Goal: Ask a question: Seek information or help from site administrators or community

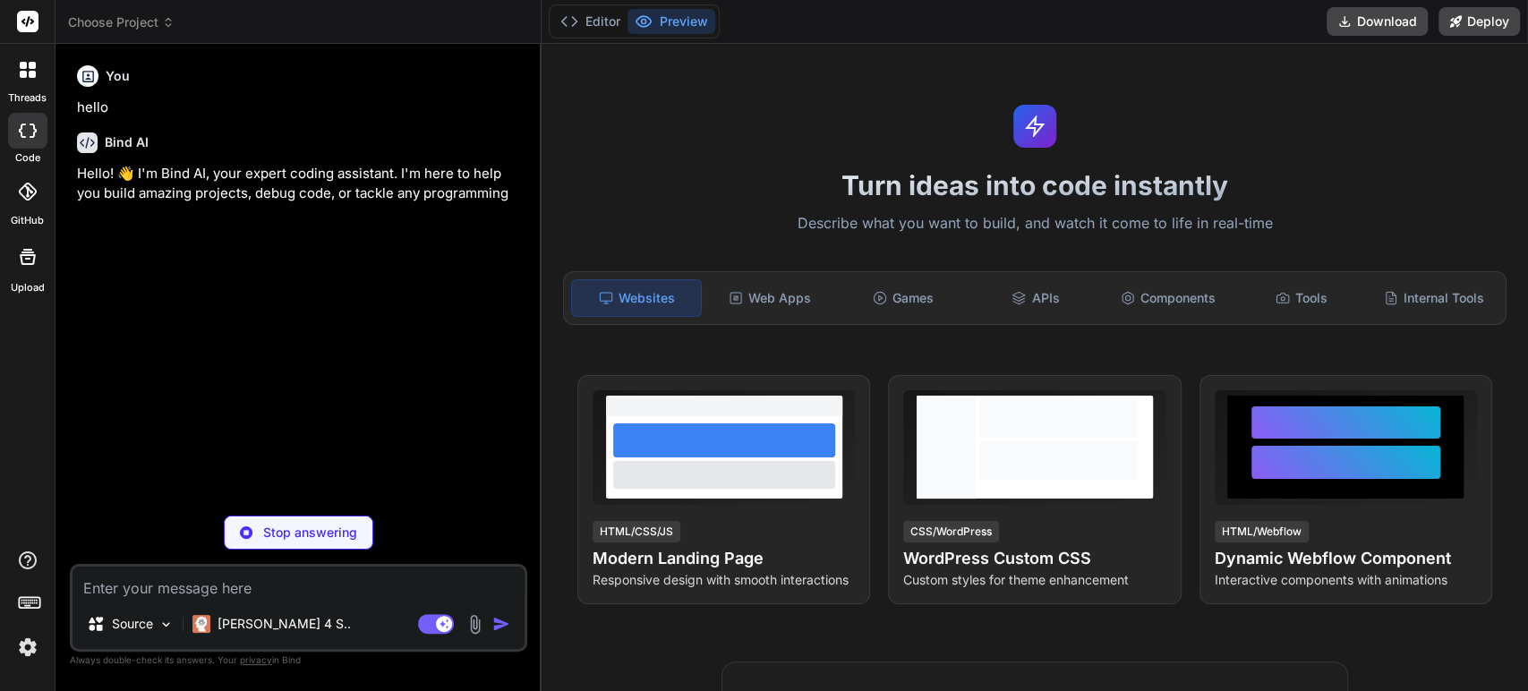
type textarea "x"
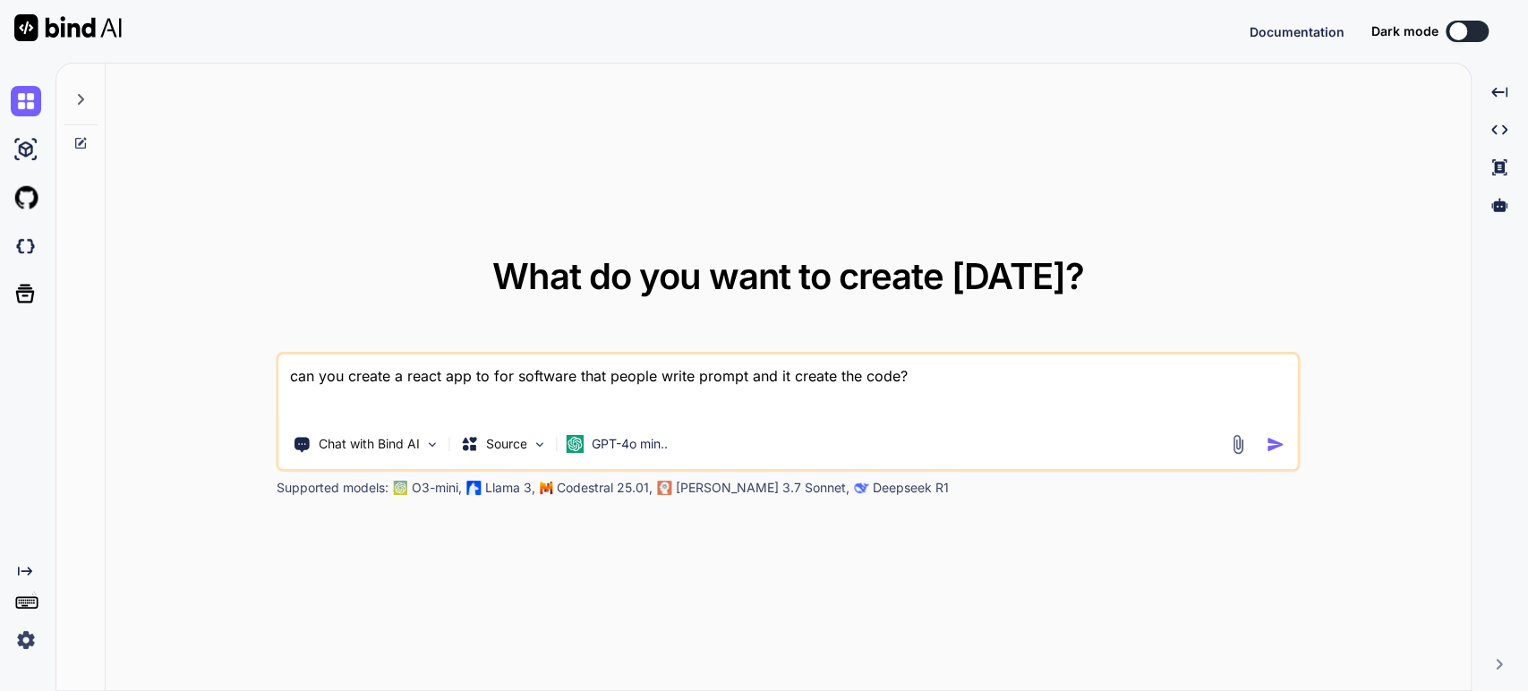
type textarea "x"
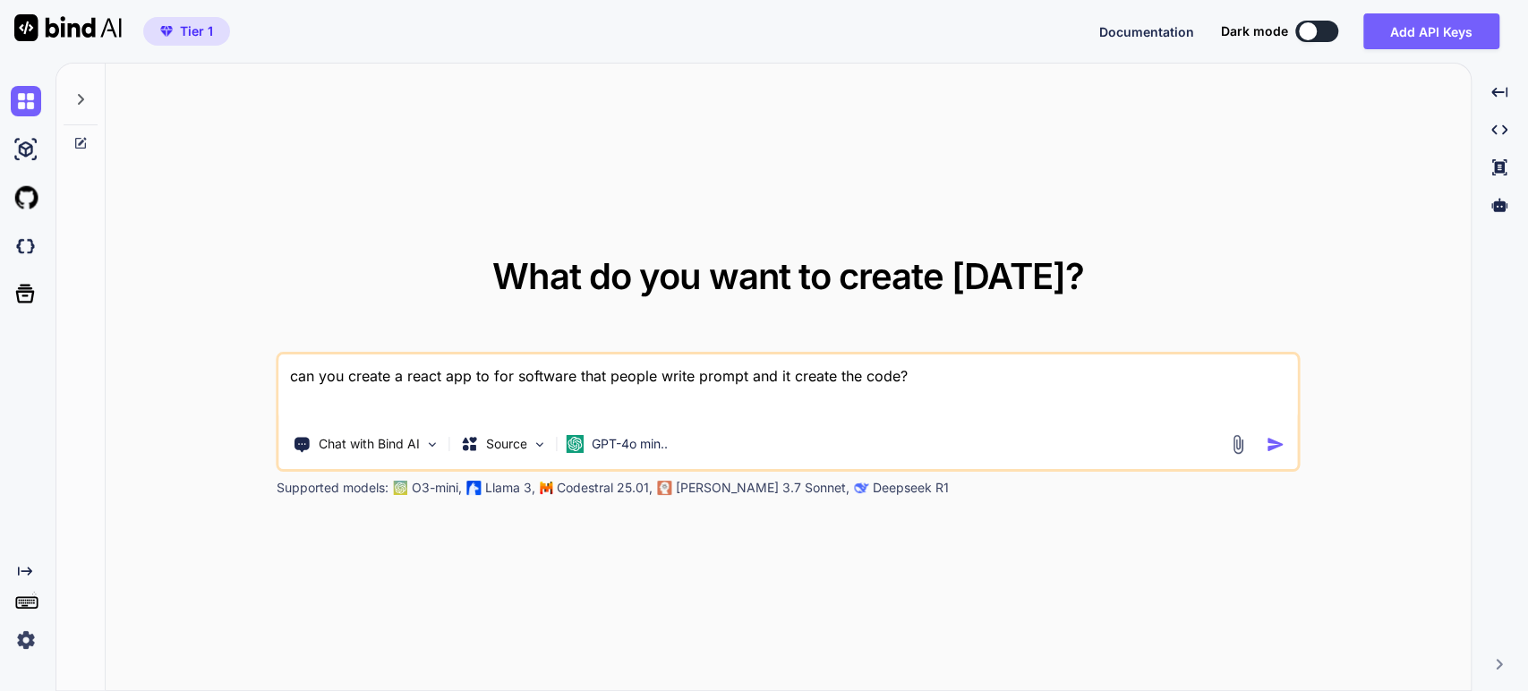
click at [648, 375] on textarea "can you create a react app to for software that people write prompt and it crea…" at bounding box center [788, 388] width 1018 height 66
type textarea "I"
type textarea "x"
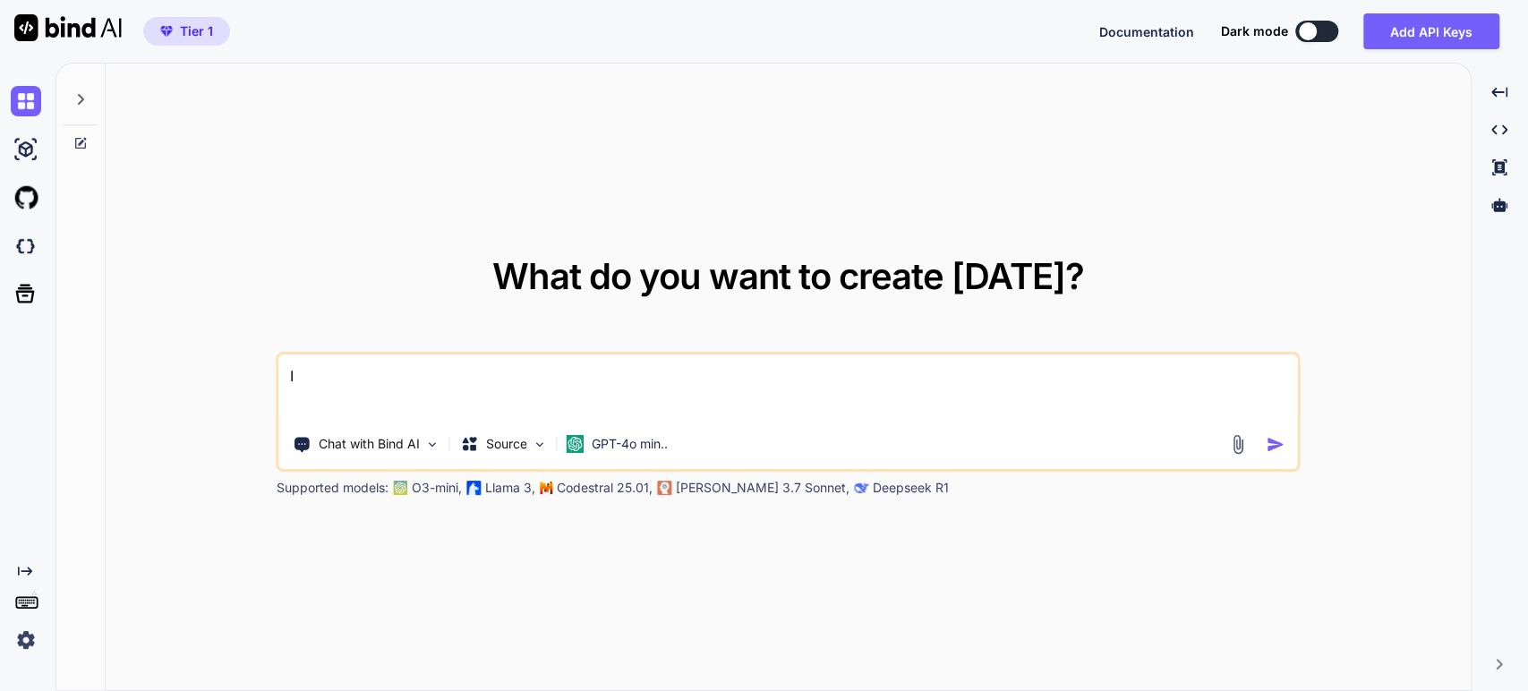
type textarea "I"
type textarea "x"
type textarea "I h"
type textarea "x"
type textarea "I ha"
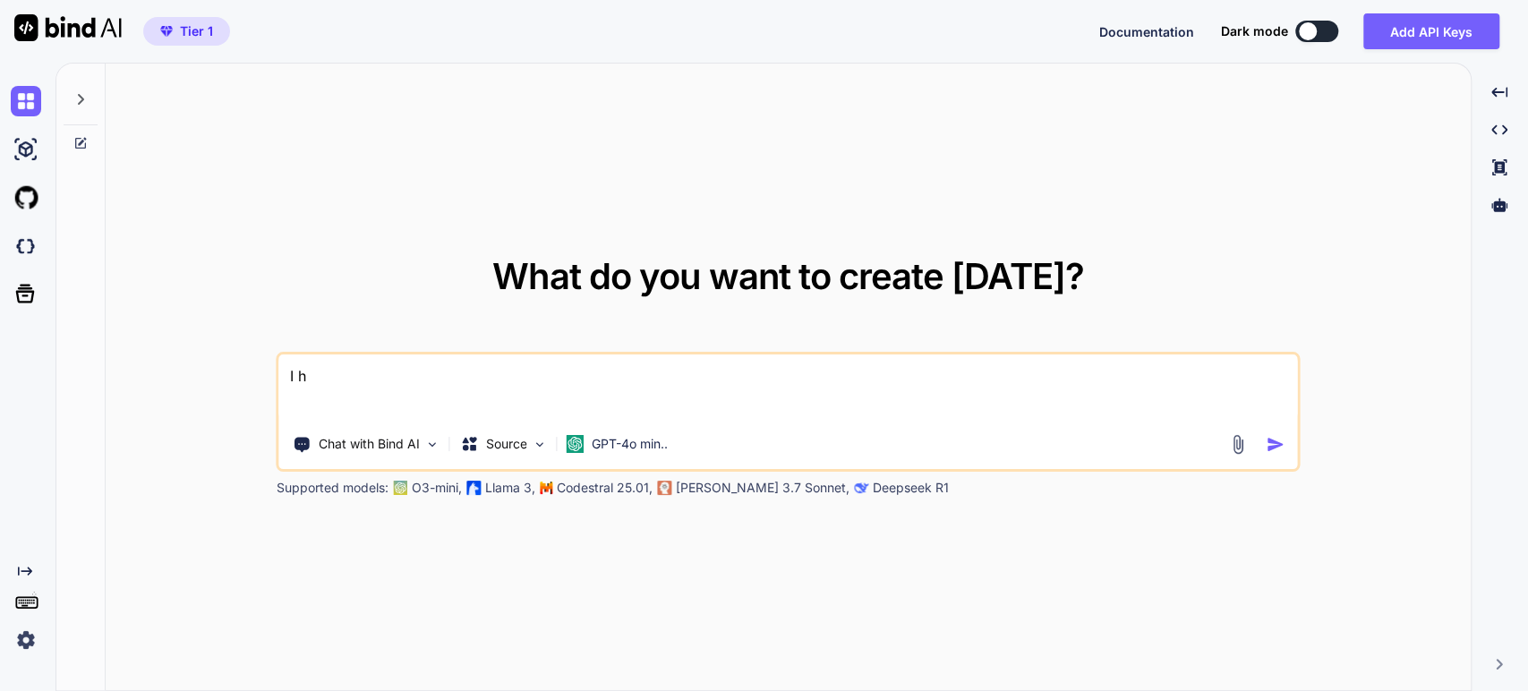
type textarea "x"
type textarea "I hav"
type textarea "x"
type textarea "I have"
type textarea "x"
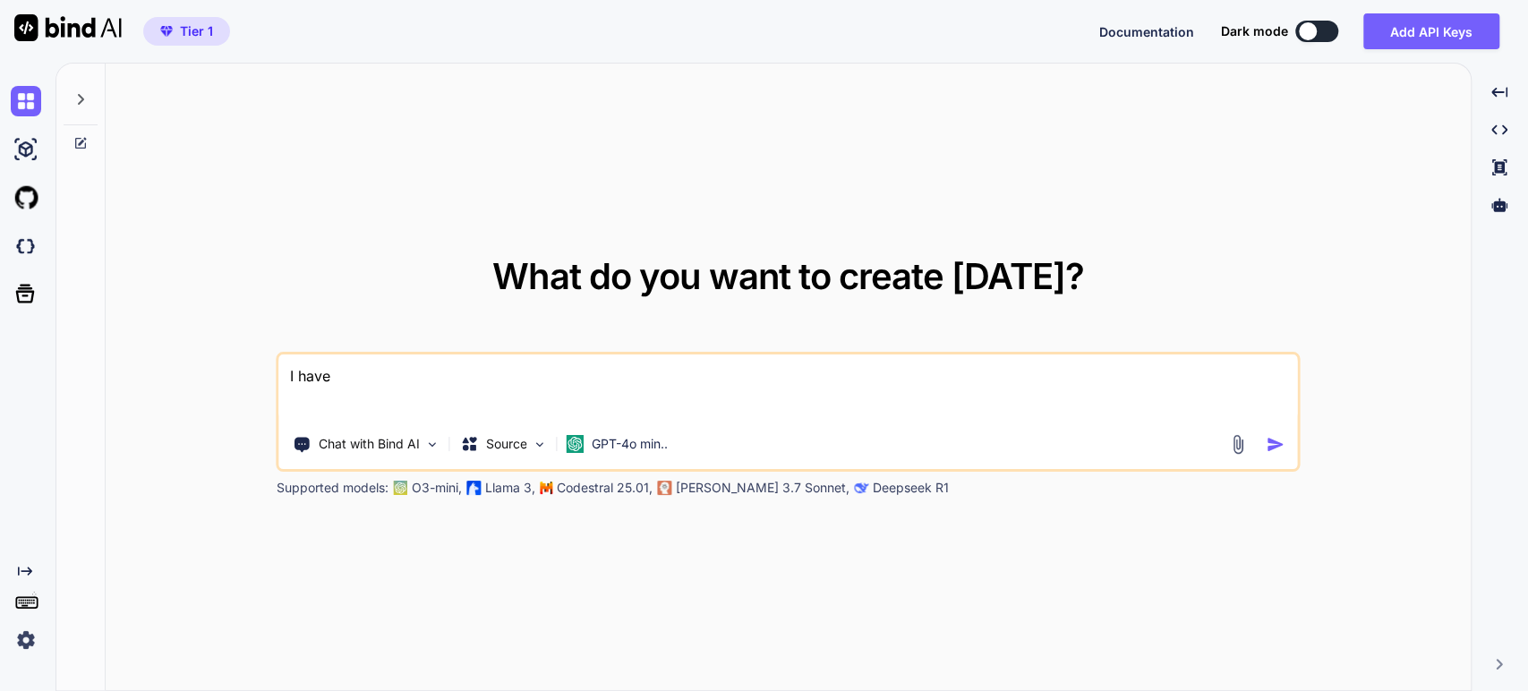
type textarea "I have"
type textarea "x"
type textarea "I have h"
type textarea "x"
type textarea "I have"
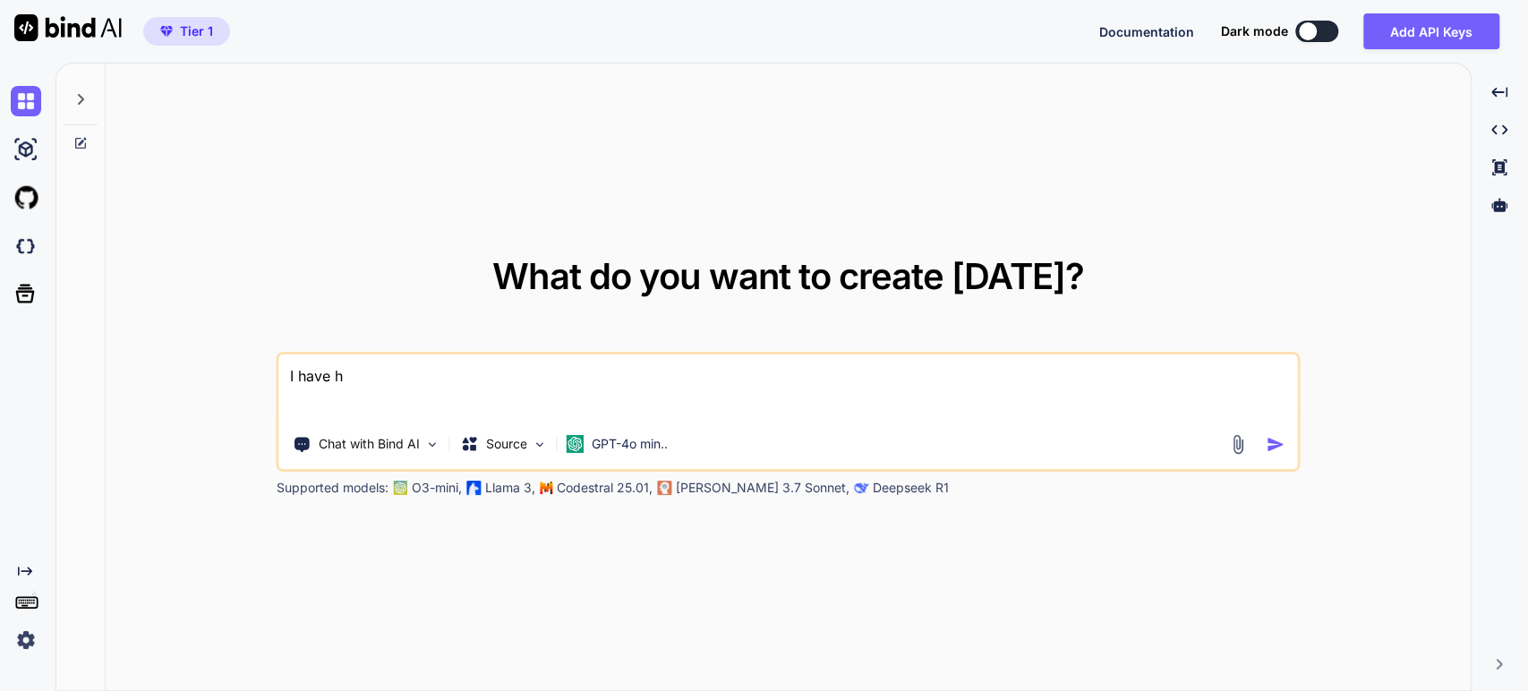
type textarea "x"
type textarea "I have j"
type textarea "x"
type textarea "I have jo"
type textarea "x"
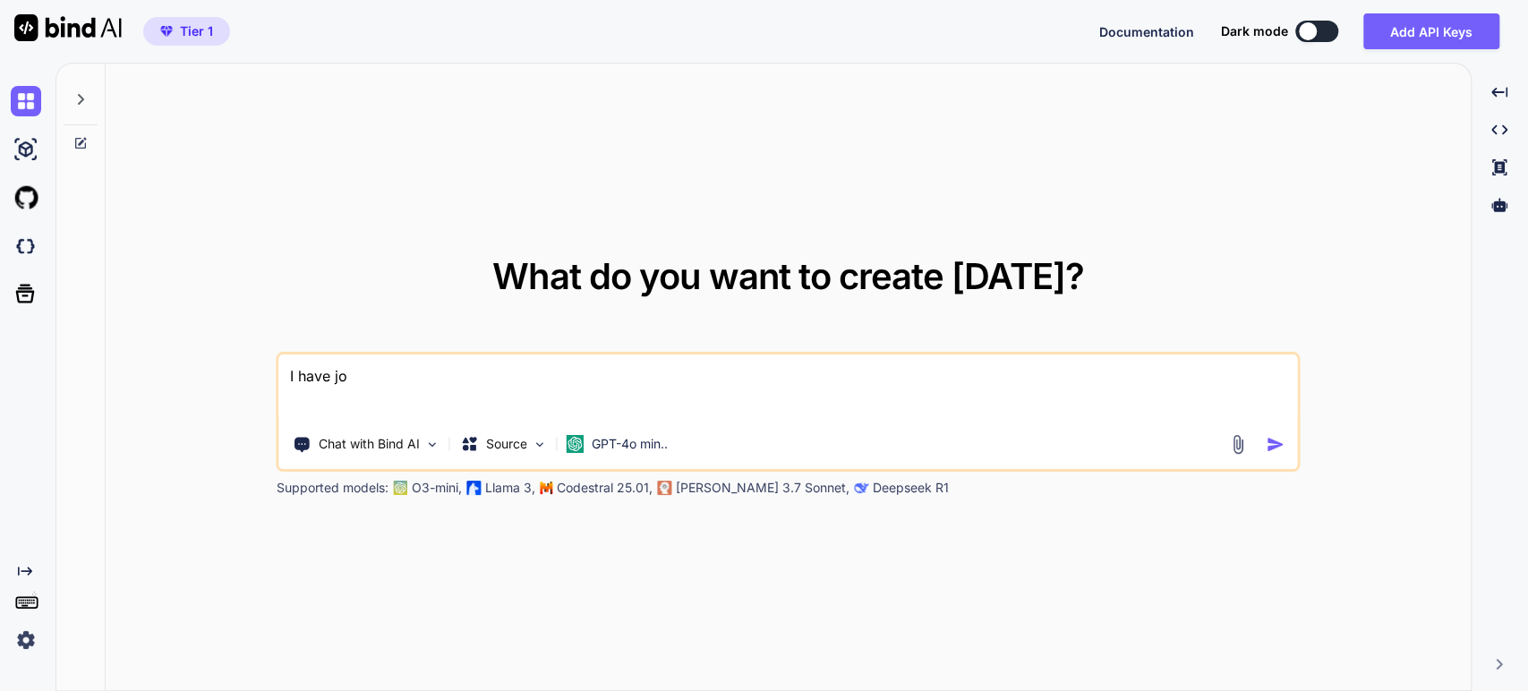
type textarea "I have [PERSON_NAME]"
type textarea "x"
type textarea "I have joom"
type textarea "x"
type textarea "I have jooml"
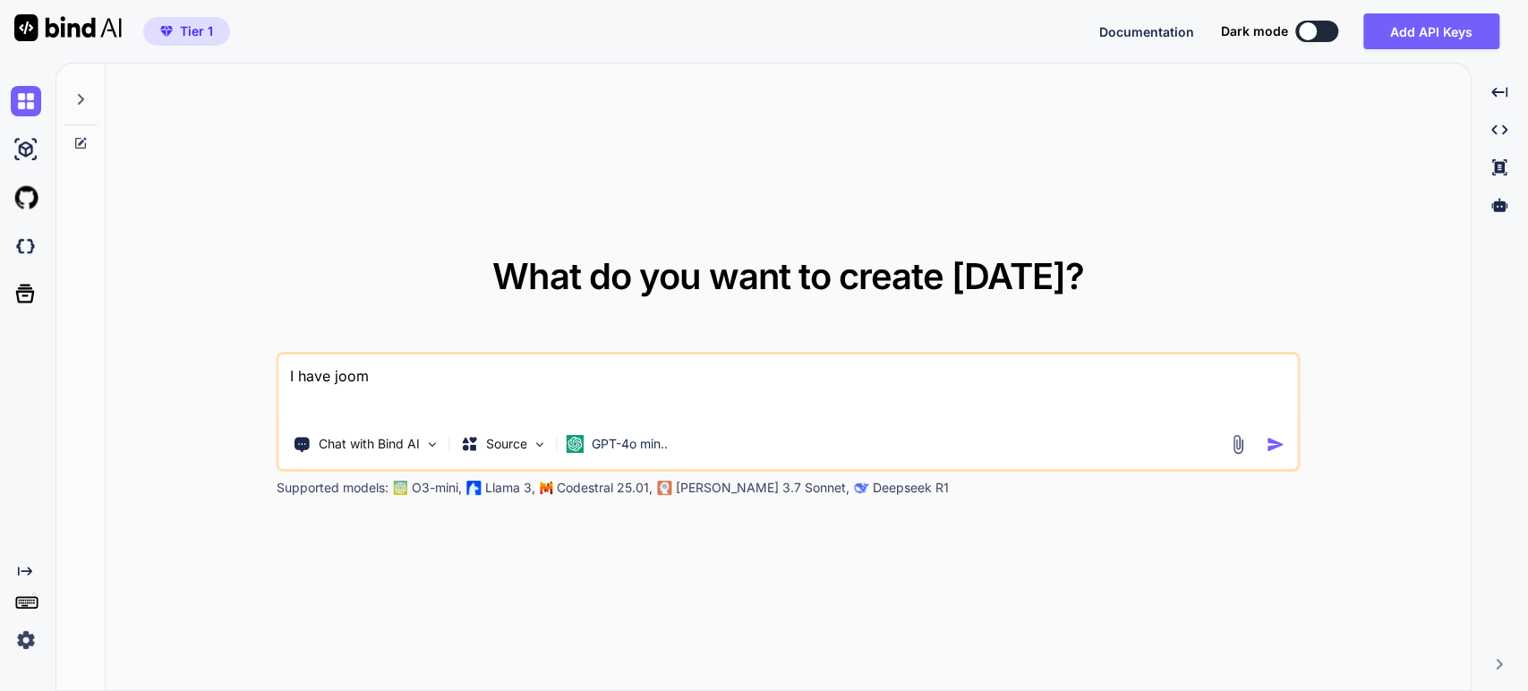
type textarea "x"
type textarea "I have joomla"
type textarea "x"
type textarea "I have joomla"
type textarea "x"
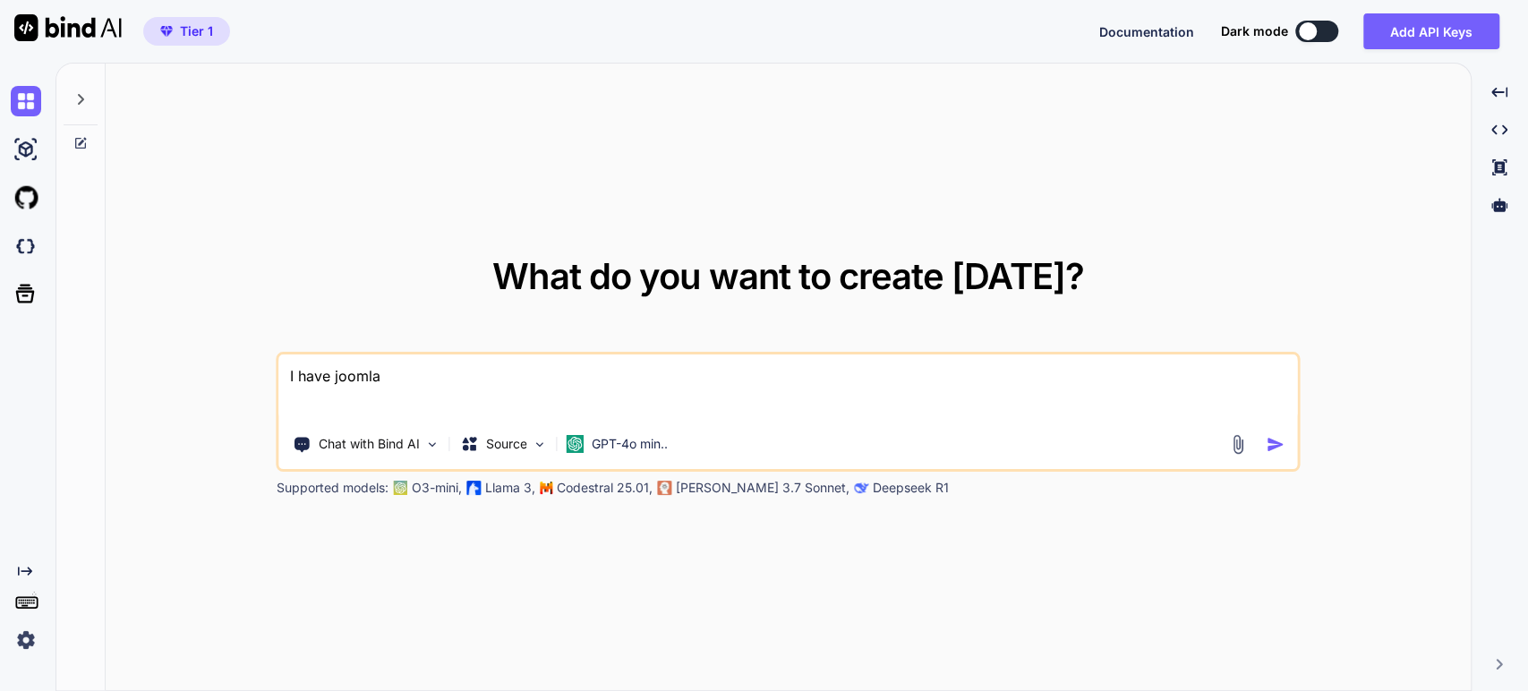
type textarea "I have joomla r"
type textarea "x"
type textarea "I have joomla rs"
type textarea "x"
type textarea "I have joomla rsm"
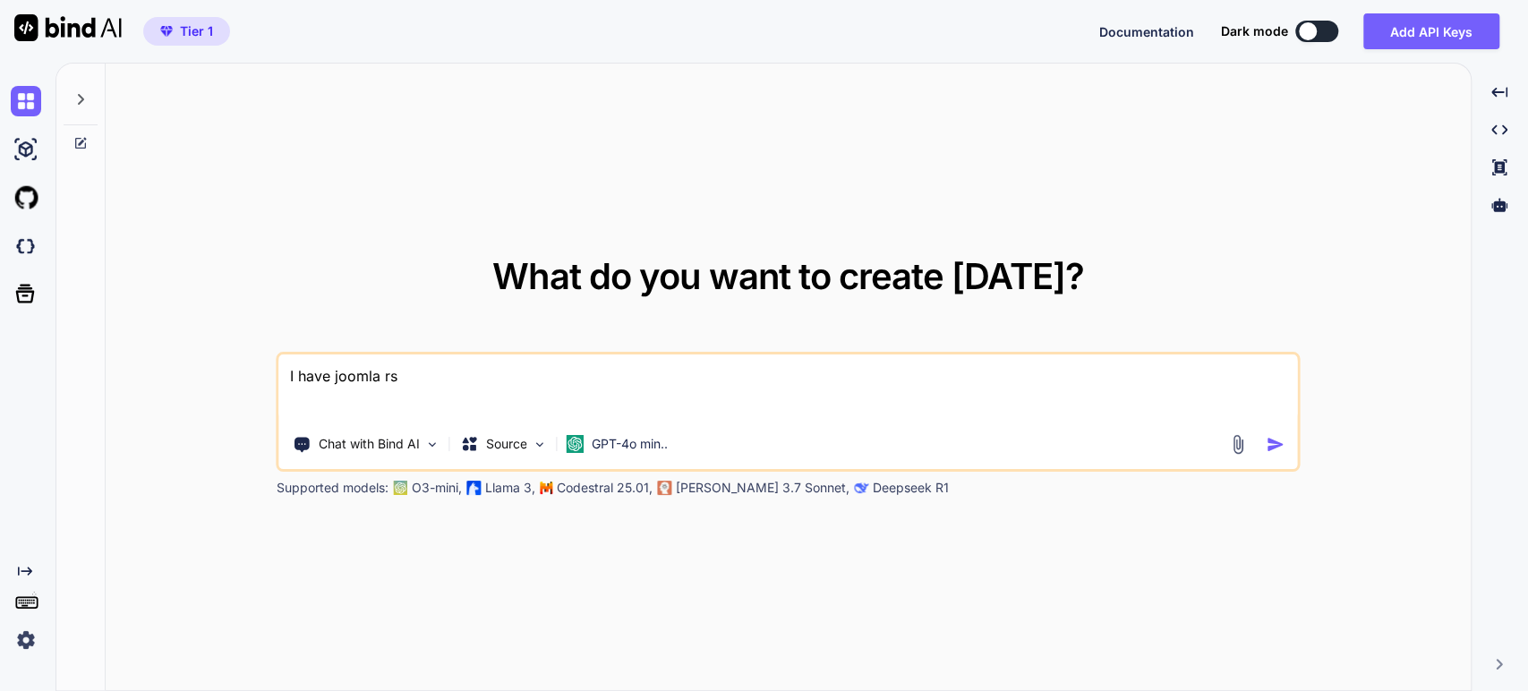
type textarea "x"
type textarea "I have joomla rsme"
type textarea "x"
type textarea "I have joomla rsmem"
type textarea "x"
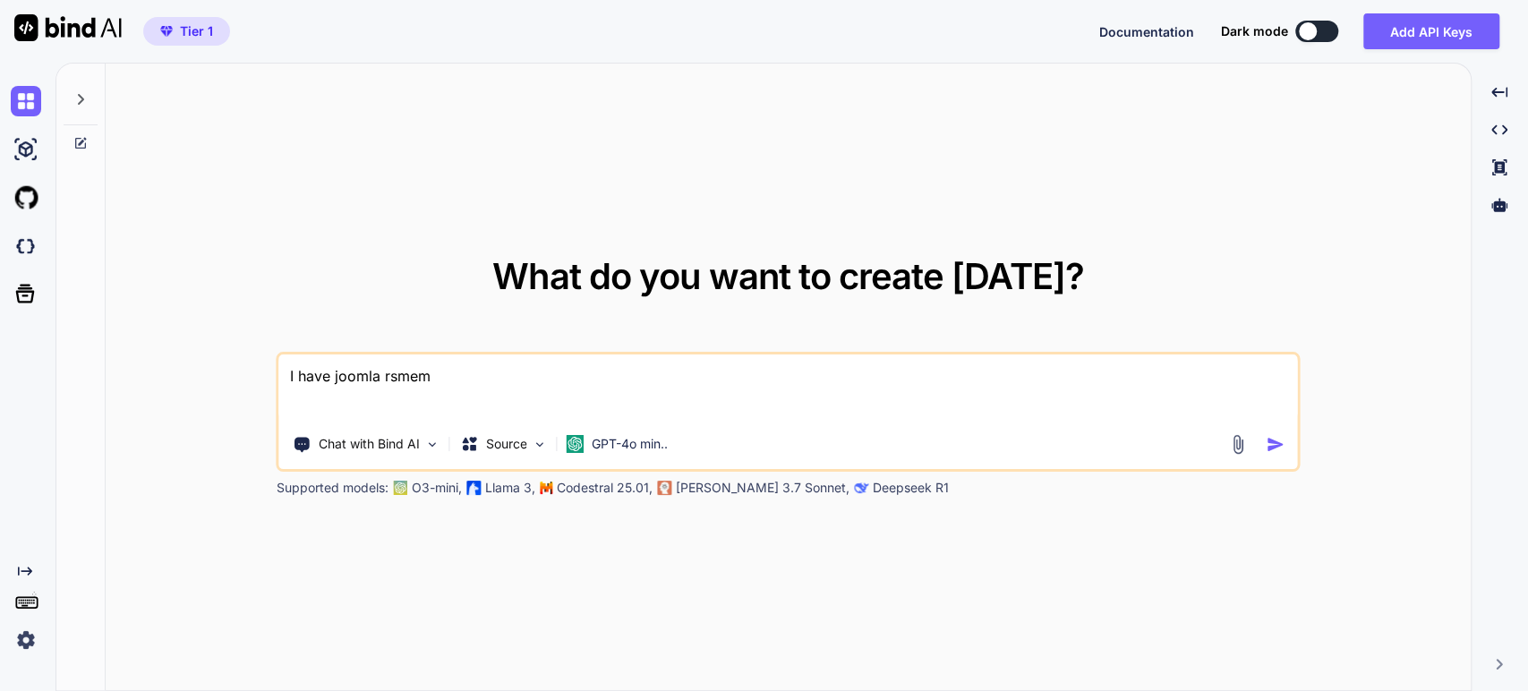
type textarea "I have joomla rsmemb"
type textarea "x"
type textarea "I have joomla rsmembe"
type textarea "x"
type textarea "I have joomla rsmember"
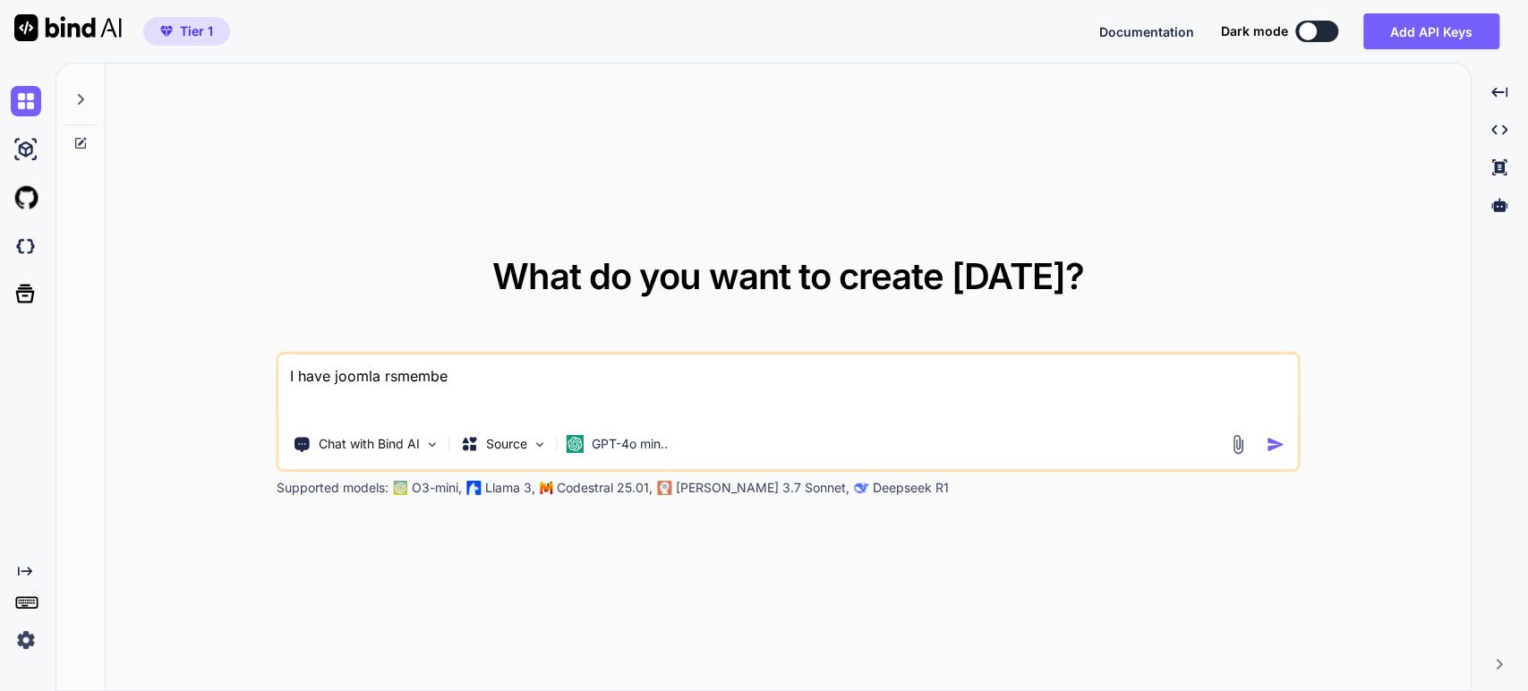
type textarea "x"
type textarea "I have joomla rsmembers"
type textarea "x"
type textarea "I have joomla rsmembersh"
type textarea "x"
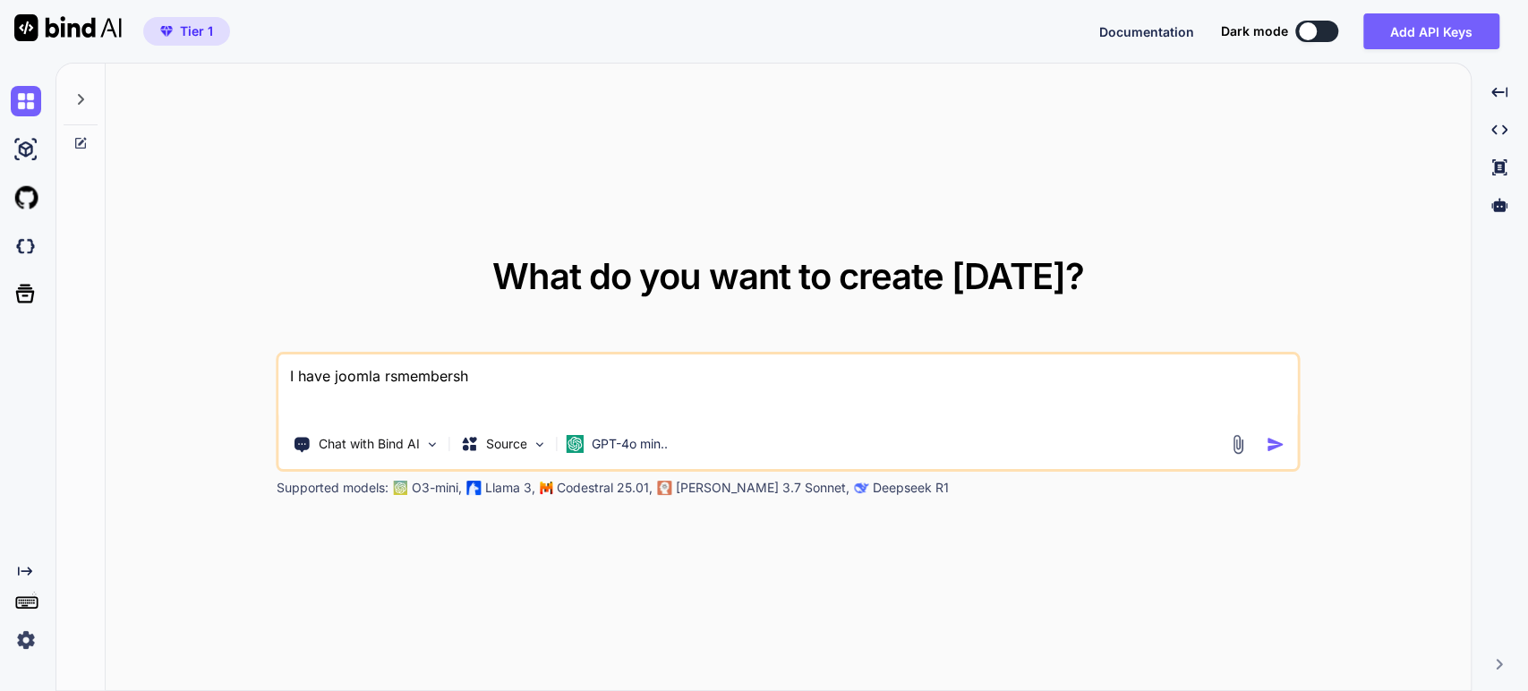
type textarea "I have joomla rsmembershi"
type textarea "x"
type textarea "I have joomla rsmembership"
type textarea "x"
type textarea "I have joomla rsmembership"
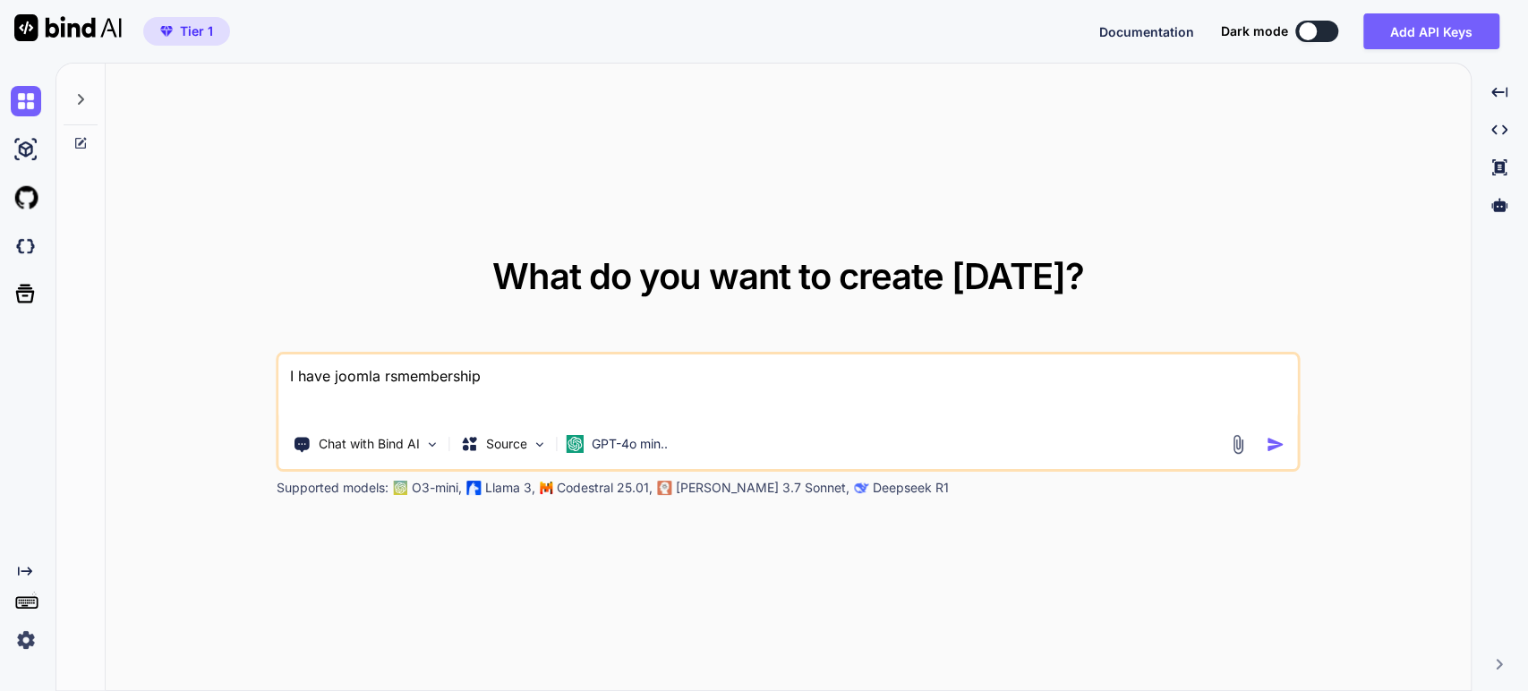
type textarea "x"
type textarea "I have joomla 3rsmembership"
type textarea "x"
type textarea "I have joomla 3 rsmembership"
type textarea "x"
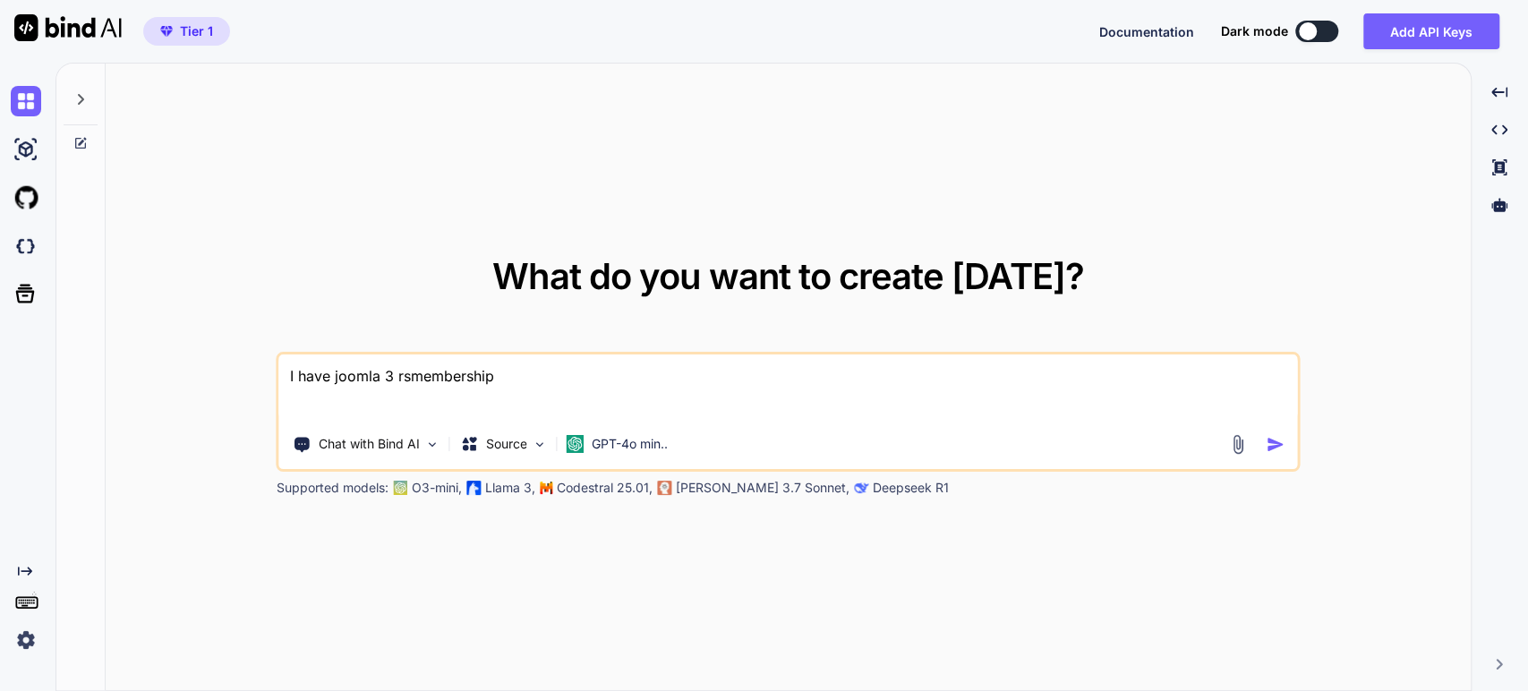
type textarea "I have joomla 3 rsmembership ."
type textarea "x"
type textarea "I have joomla 3 rsmembership ."
type textarea "x"
type textarea "I have joomla 3 rsmembership . u"
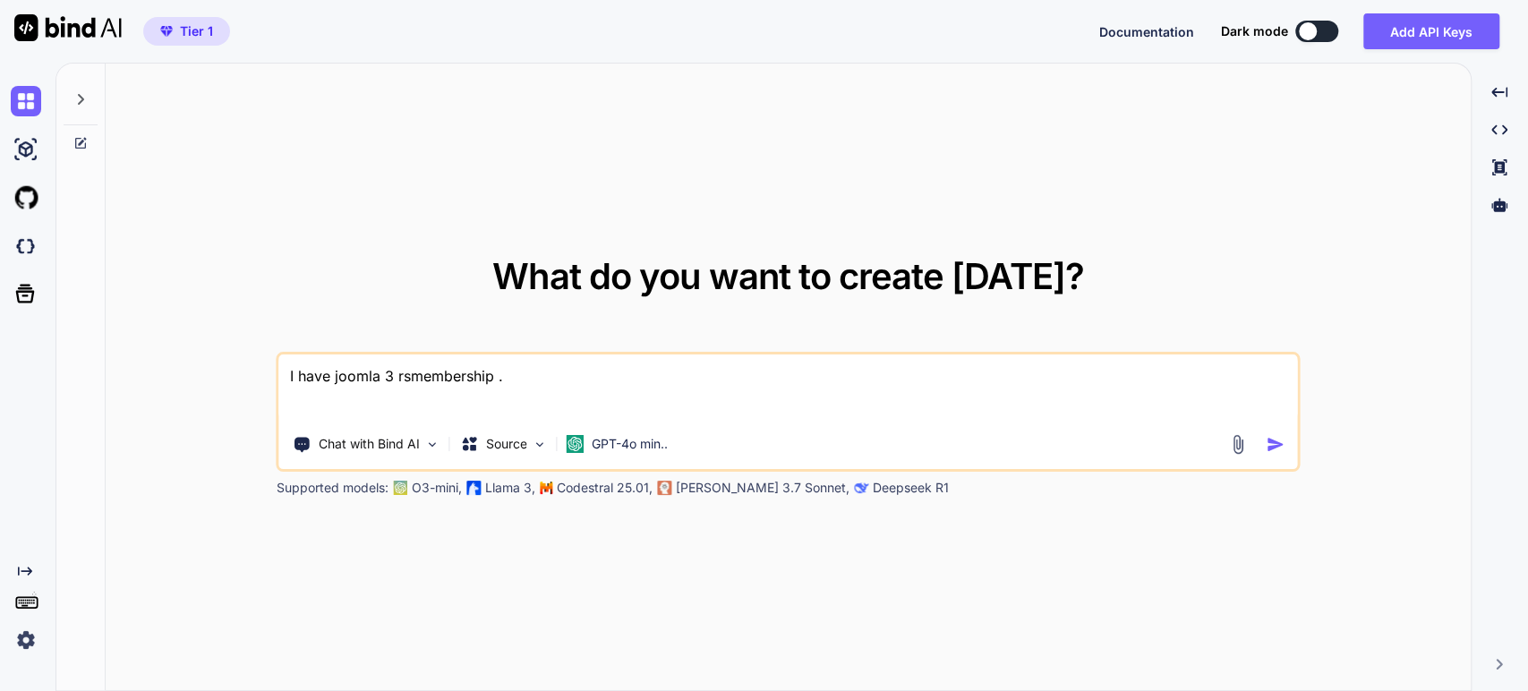
type textarea "x"
type textarea "I have joomla 3 rsmembership ."
type textarea "x"
type textarea "I have joomla 3 rsmembership . i"
type textarea "x"
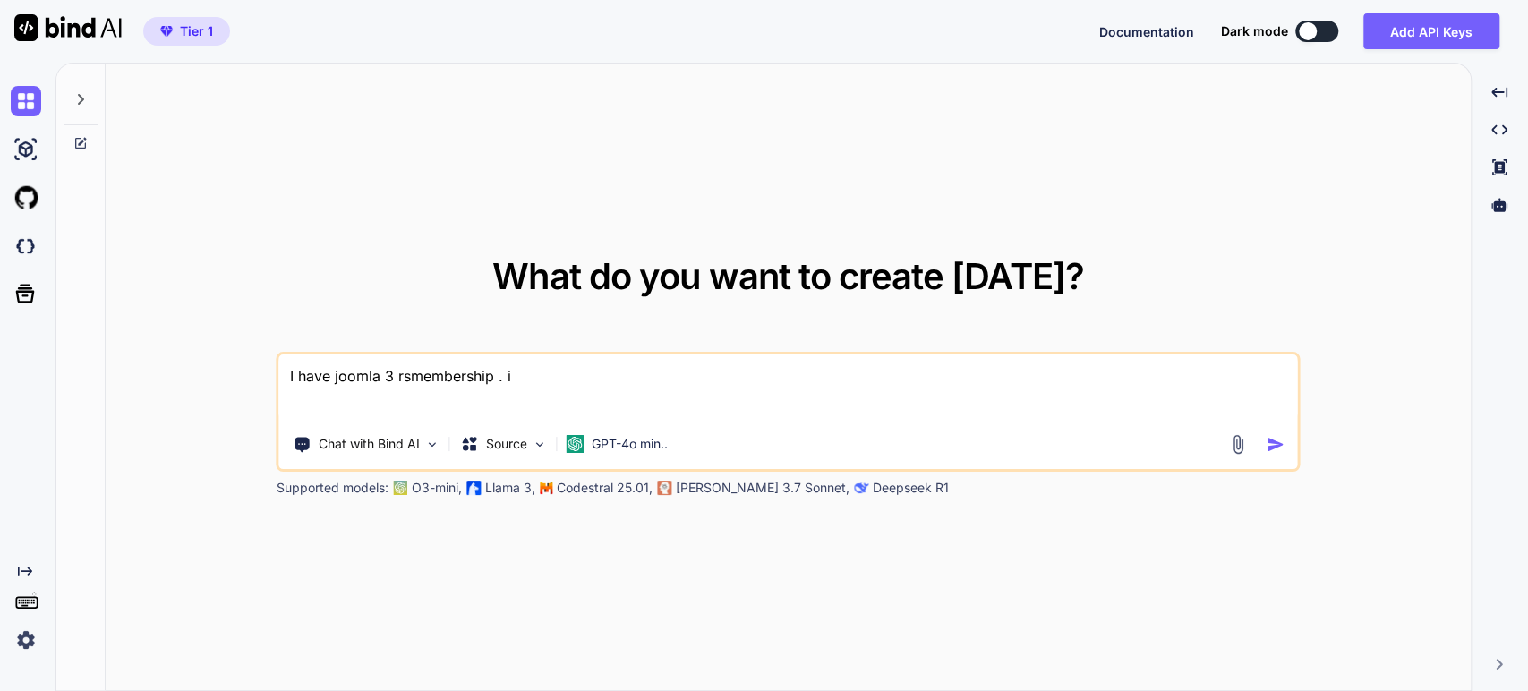
type textarea "I have joomla 3 rsmembership . it"
type textarea "x"
type textarea "I have joomla 3 rsmembership . it"
type textarea "x"
type textarea "I have joomla 3 rsmembership . it h"
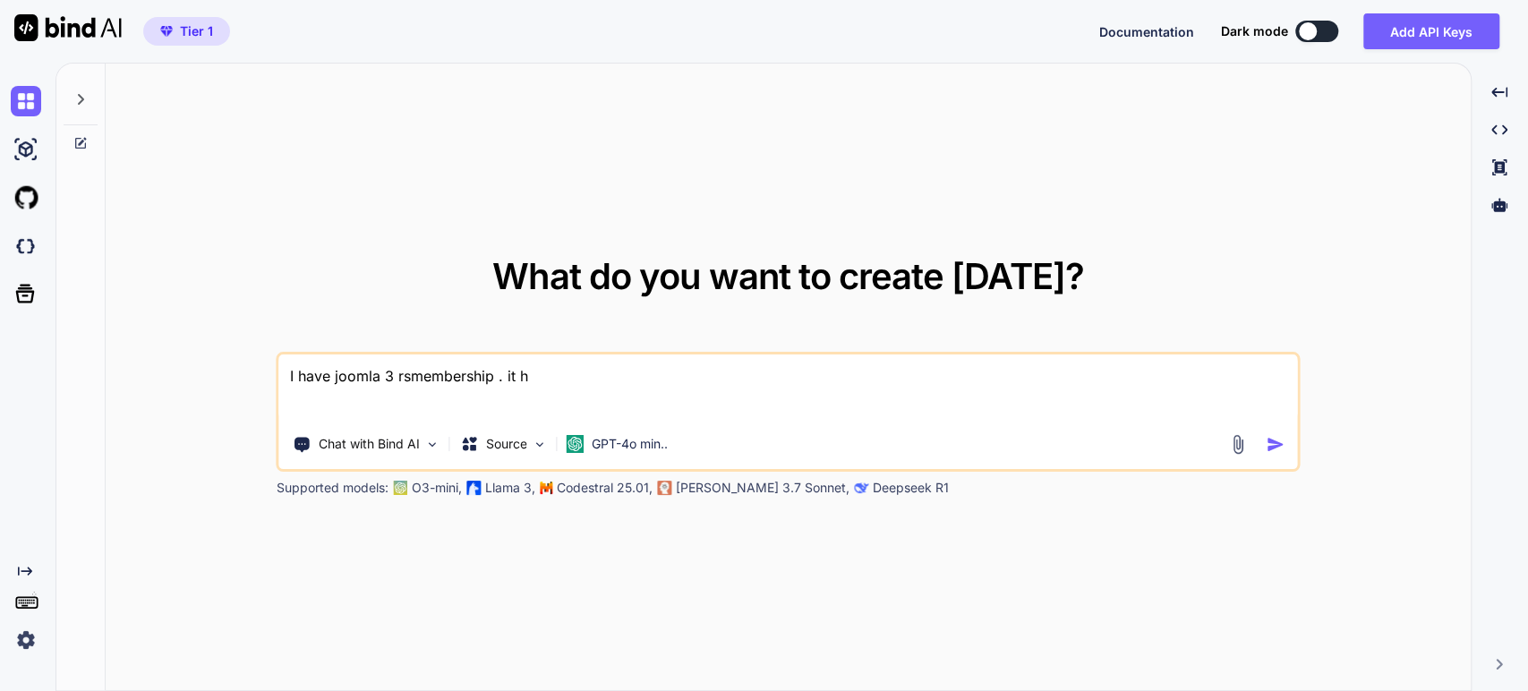
type textarea "x"
type textarea "I have joomla 3 rsmembership . it ha"
type textarea "x"
type textarea "I have joomla 3 rsmembership . it has"
type textarea "x"
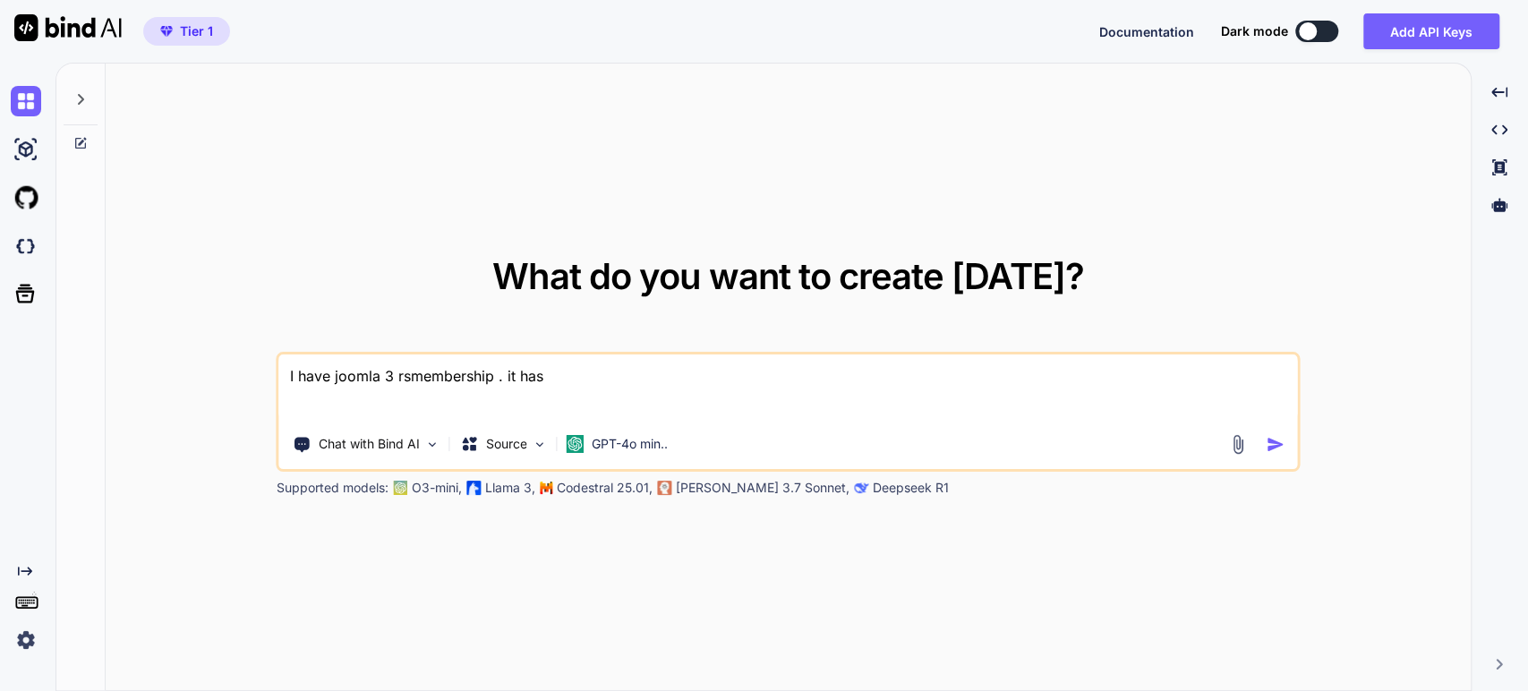
type textarea "I have joomla 3 rsmembership . it has"
type textarea "x"
type textarea "I have joomla 3 rsmembership . it has p"
type textarea "x"
type textarea "I have joomla 3 rsmembership . it has pa"
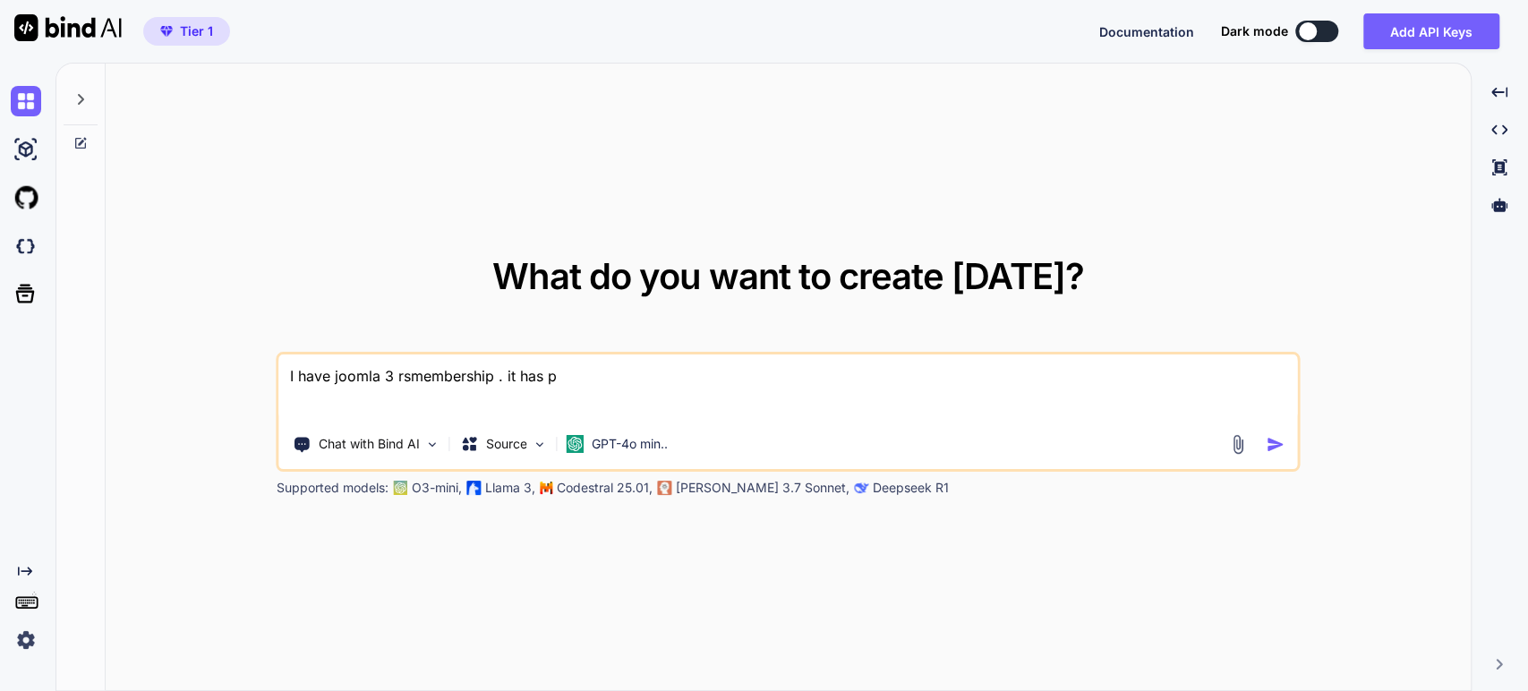
type textarea "x"
type textarea "I have joomla 3 rsmembership . it has pay"
type textarea "x"
type textarea "I have joomla 3 rsmembership . it has payp"
type textarea "x"
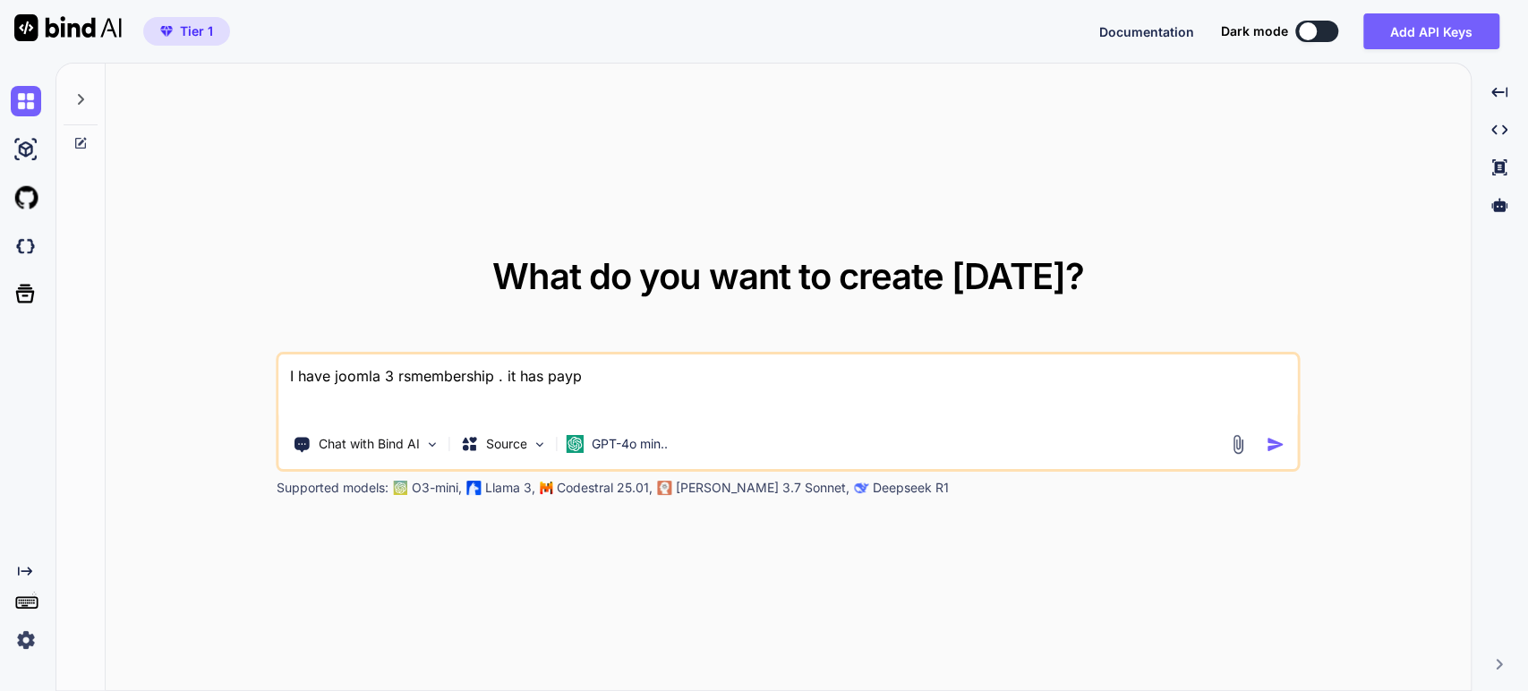
type textarea "I have joomla 3 rsmembership . it has paypa"
type textarea "x"
type textarea "I have joomla 3 rsmembership . it has paypal"
type textarea "x"
type textarea "I have joomla 3 rsmembership . it has paypal"
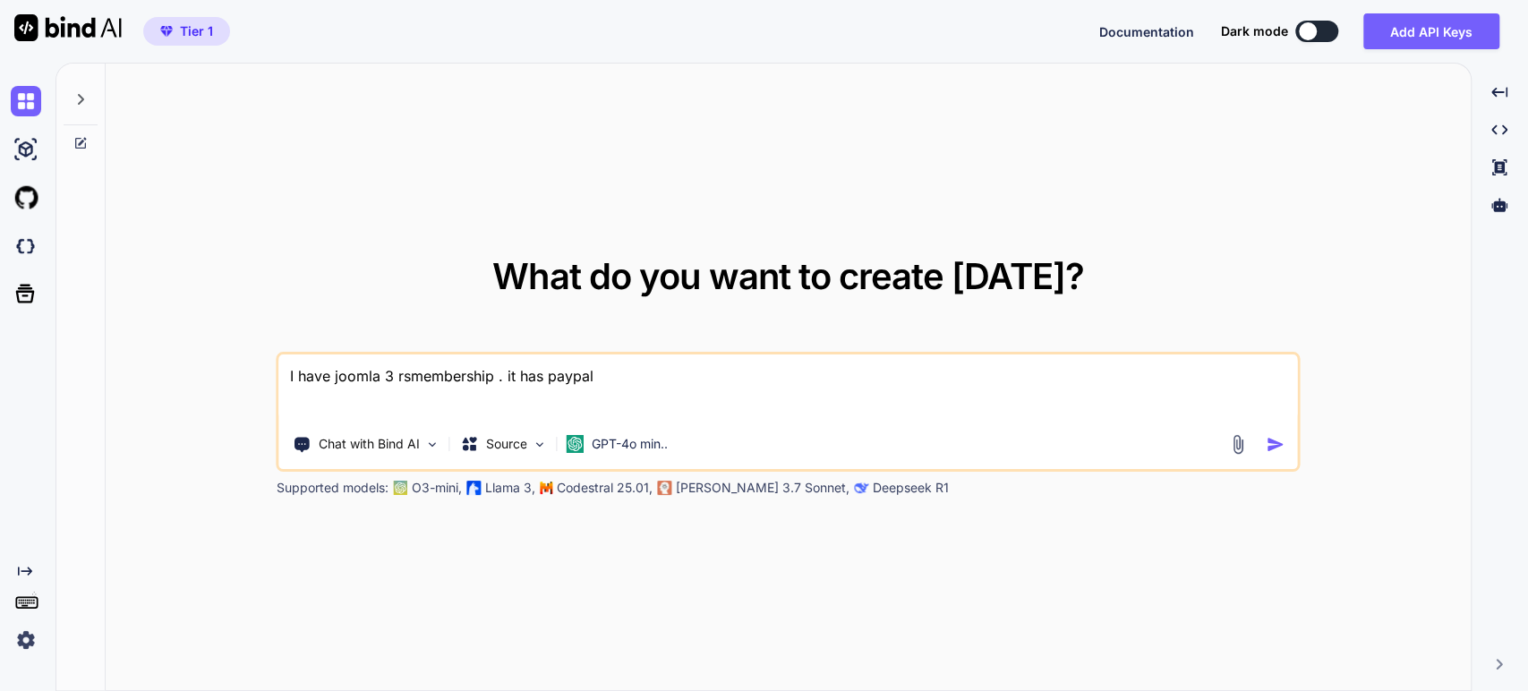
type textarea "x"
type textarea "I have joomla 3 rsmembership . it has paypal p"
type textarea "x"
type textarea "I have joomla 3 rsmembership . it has paypal pl"
type textarea "x"
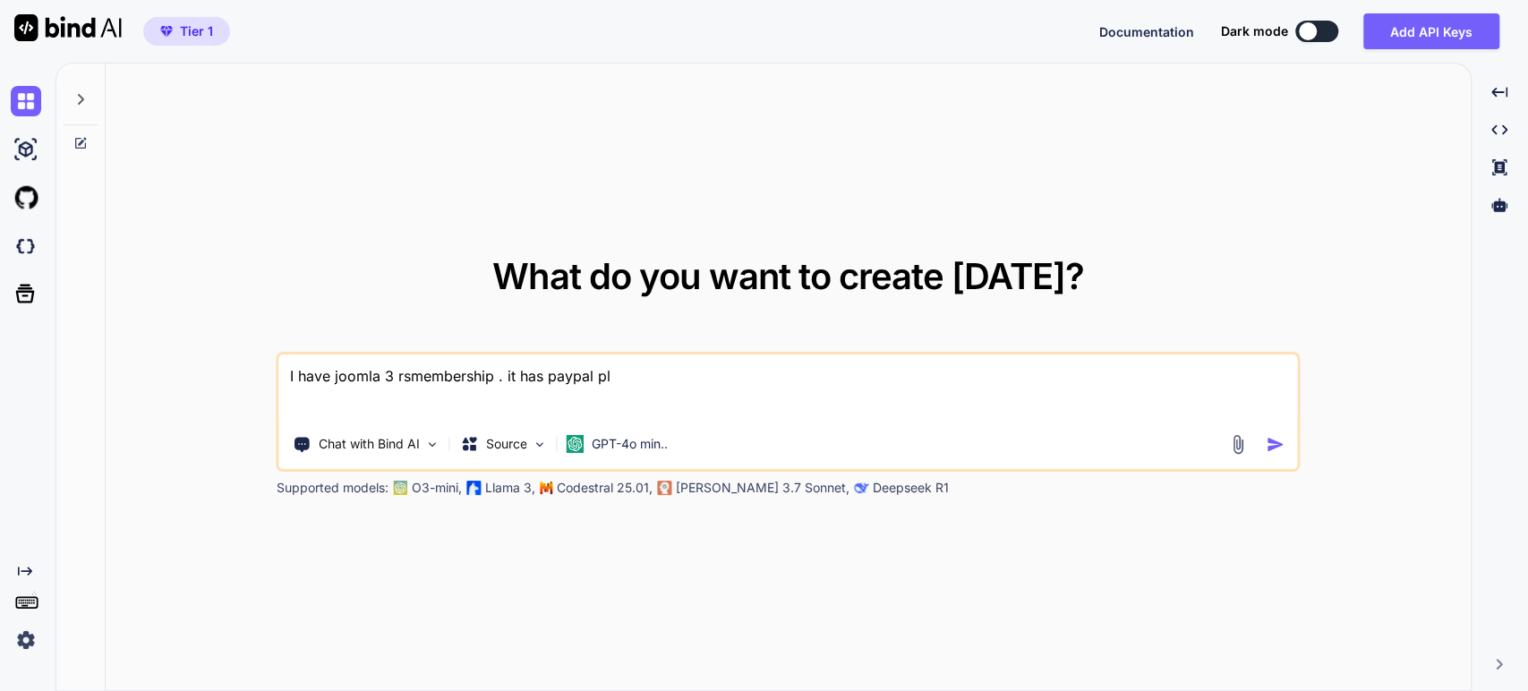
type textarea "I have joomla 3 rsmembership . it has paypal plu"
type textarea "x"
type textarea "I have joomla 3 rsmembership . it has paypal plug"
type textarea "x"
type textarea "I have joomla 3 rsmembership . it has paypal plugi"
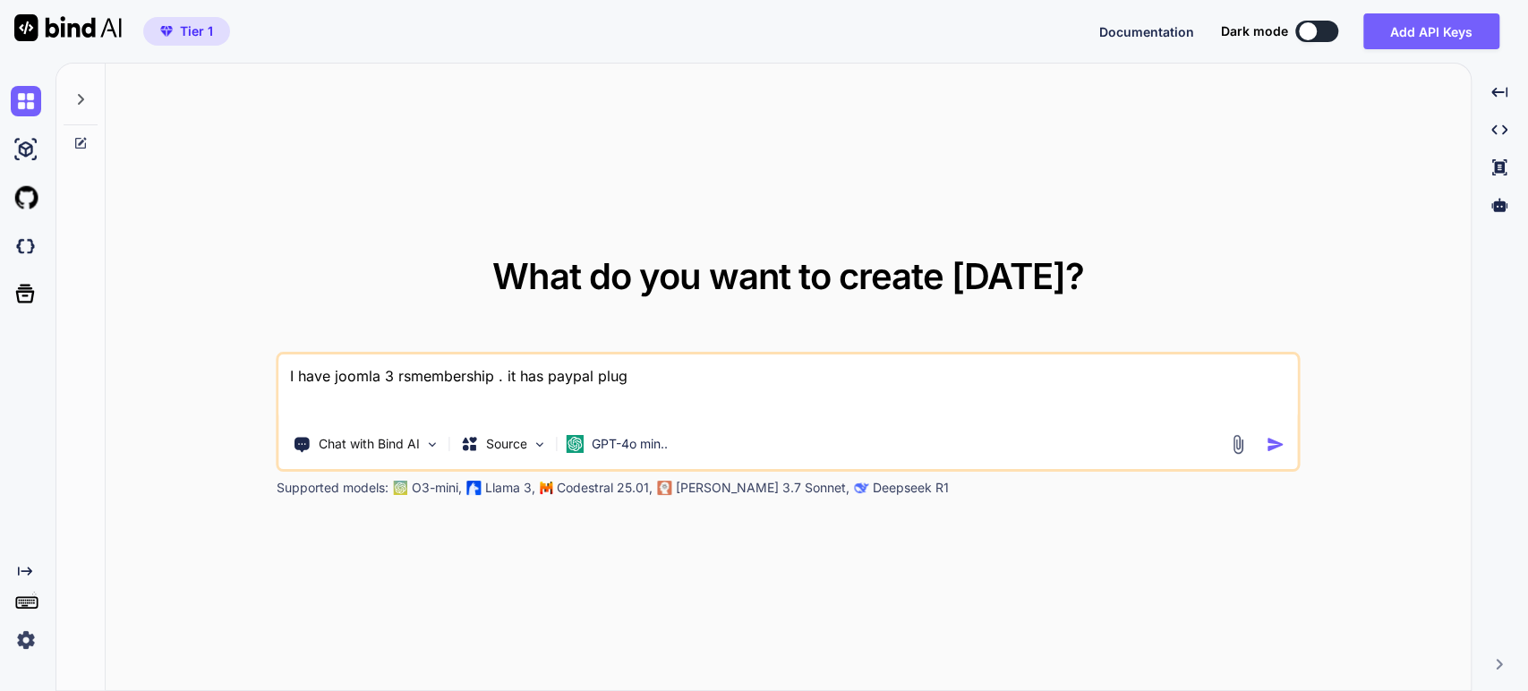
type textarea "x"
type textarea "I have joomla 3 rsmembership . it has paypal plugin"
type textarea "x"
paste textarea "RSMembership! PayPal v2 Payment Plugin"
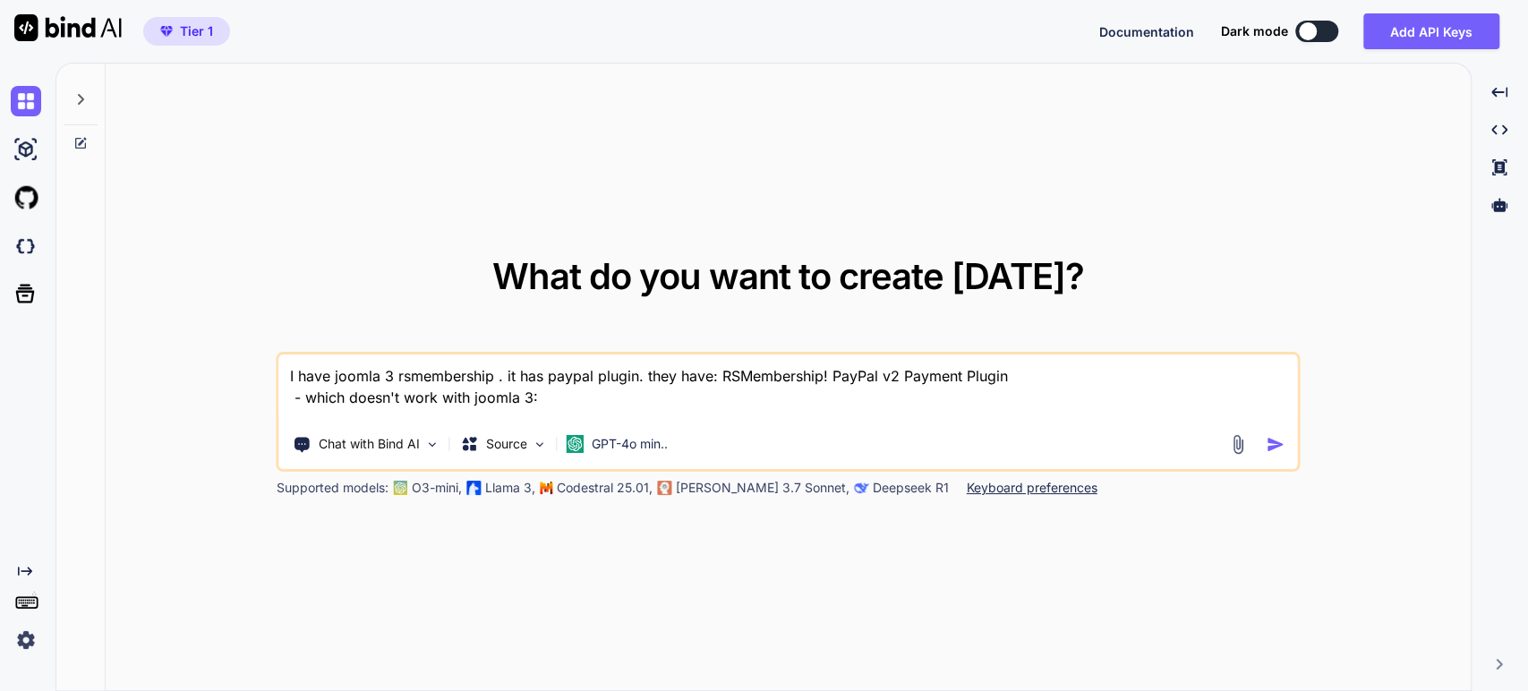
paste textarea "[URL][DOMAIN_NAME]"
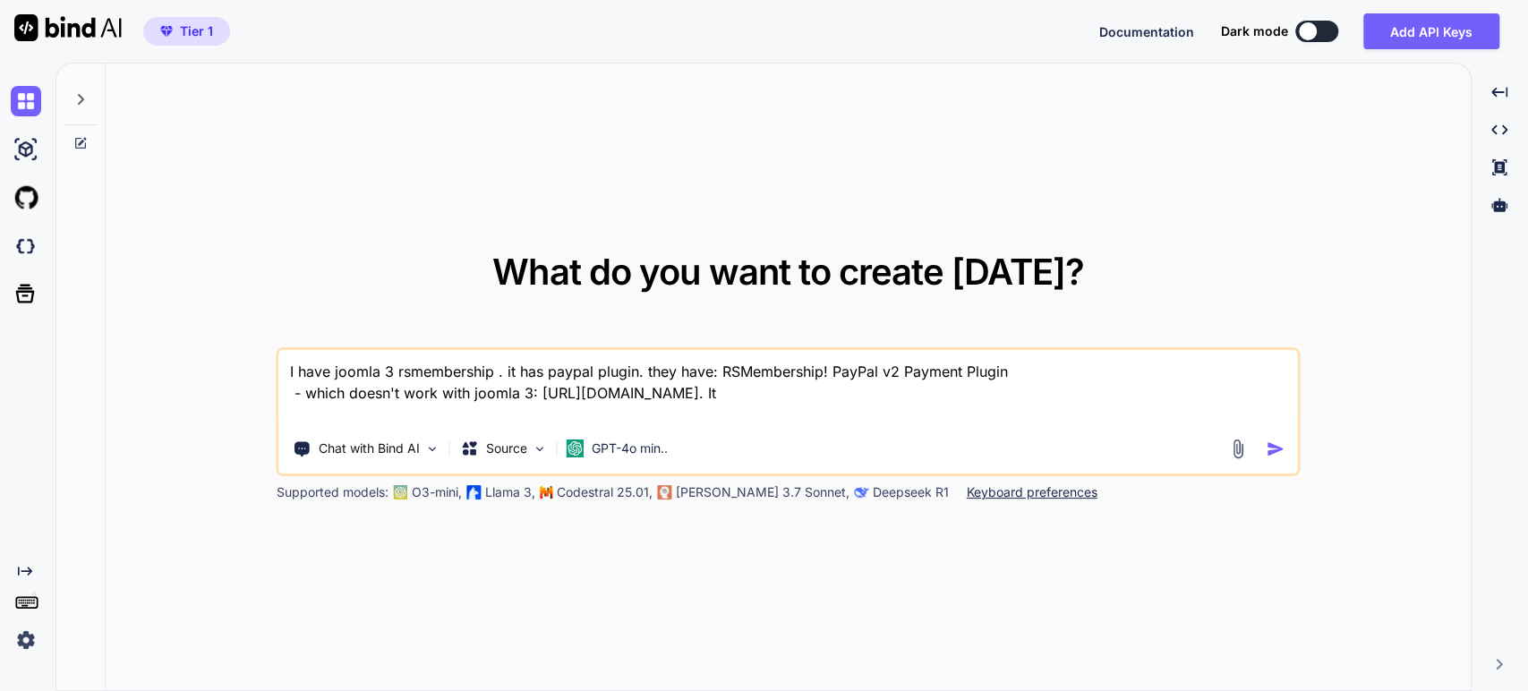
paste textarea "PayPal v2 uses PayPal Payments Express Checkout method, built according to this…"
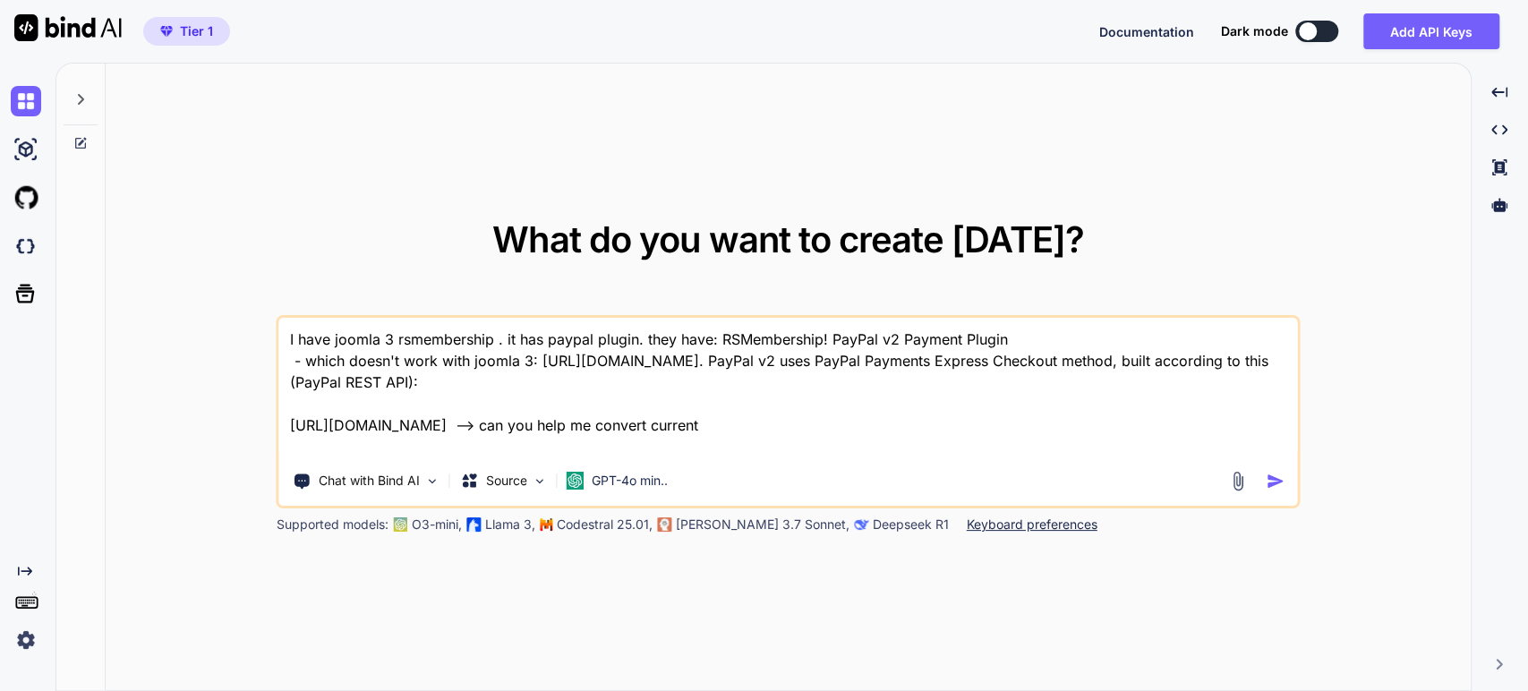
paste textarea "PayPal v1 uses the PayPal Payments Standard method, built according to this: [U…"
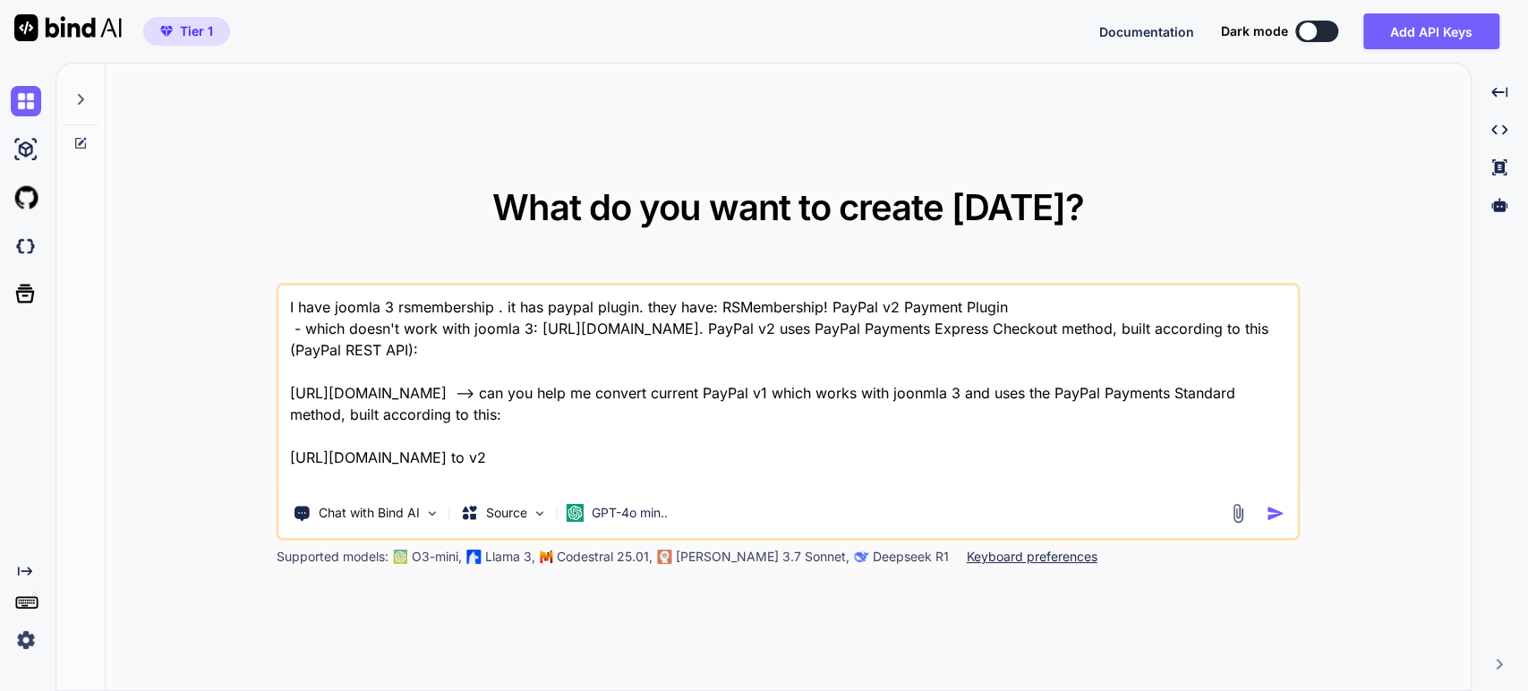
type textarea "I have joomla 3 rsmembership . it has paypal plugin. they have: RSMembership! P…"
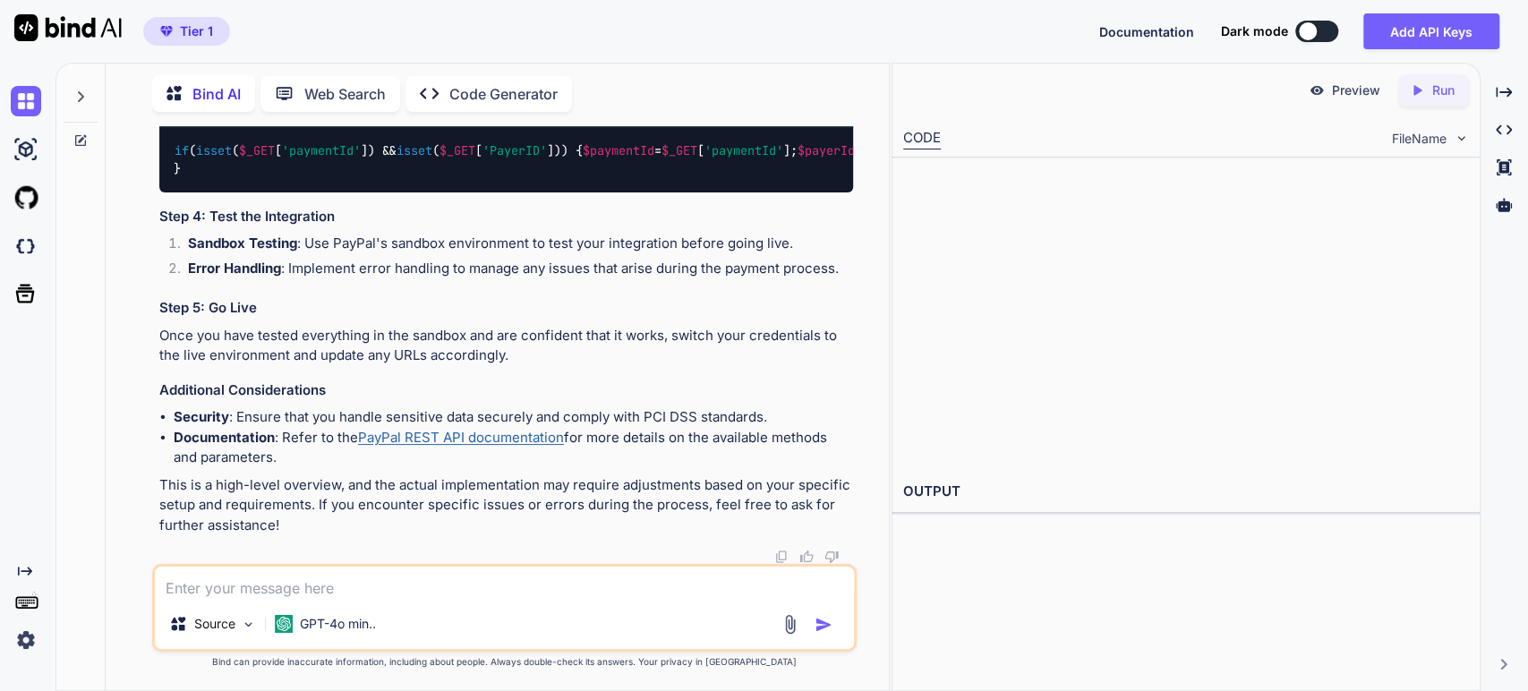
scroll to position [1838, 0]
click at [639, 586] on textarea at bounding box center [505, 583] width 700 height 32
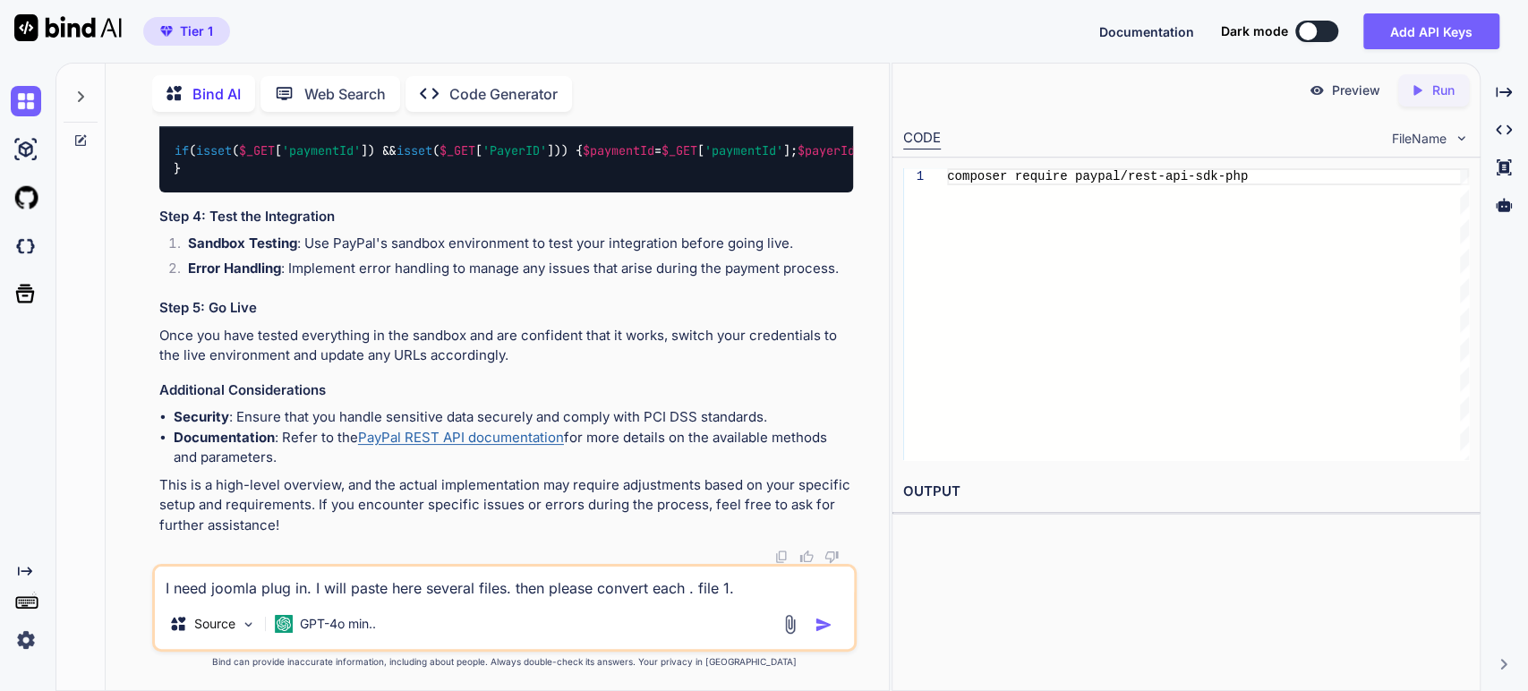
paste textarea "rsmembershippaypal.xml"
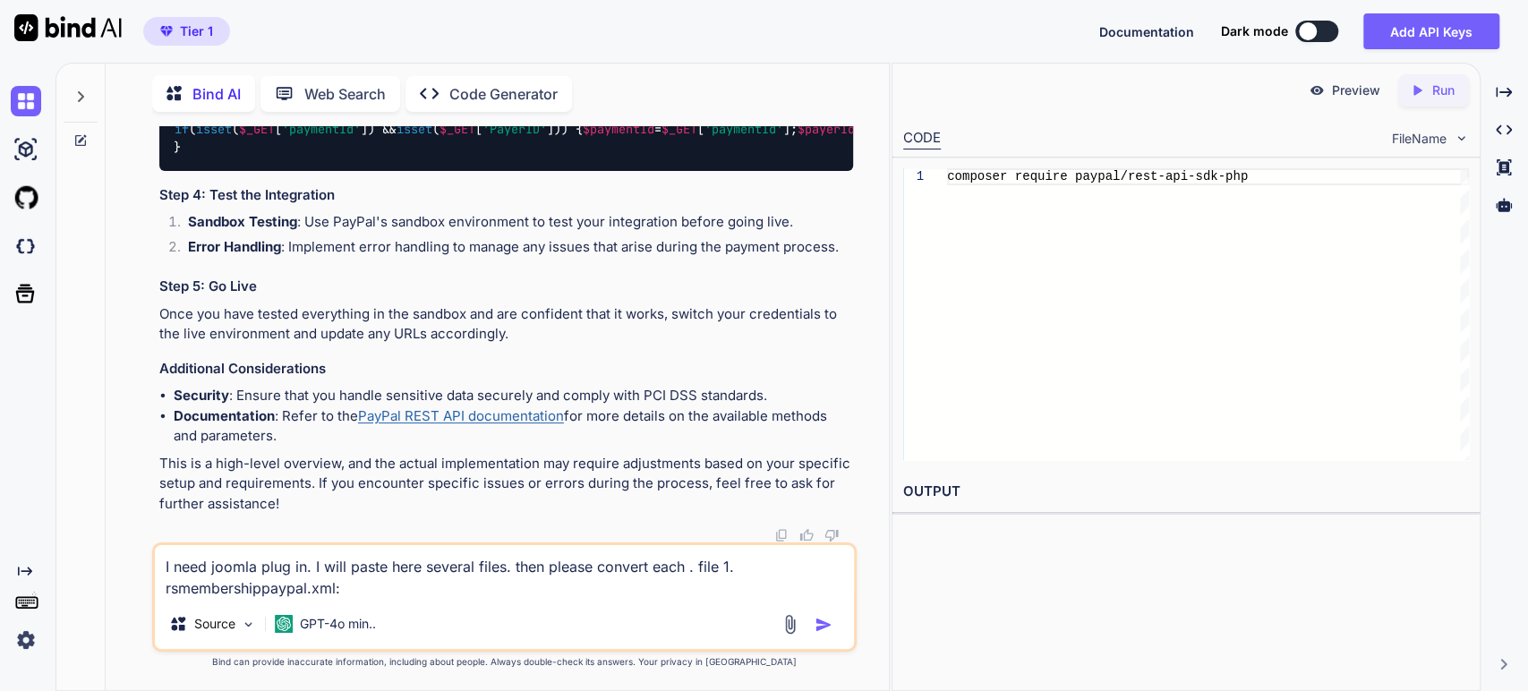
paste textarea "This XML file does not appear to have any style information associated with it.…"
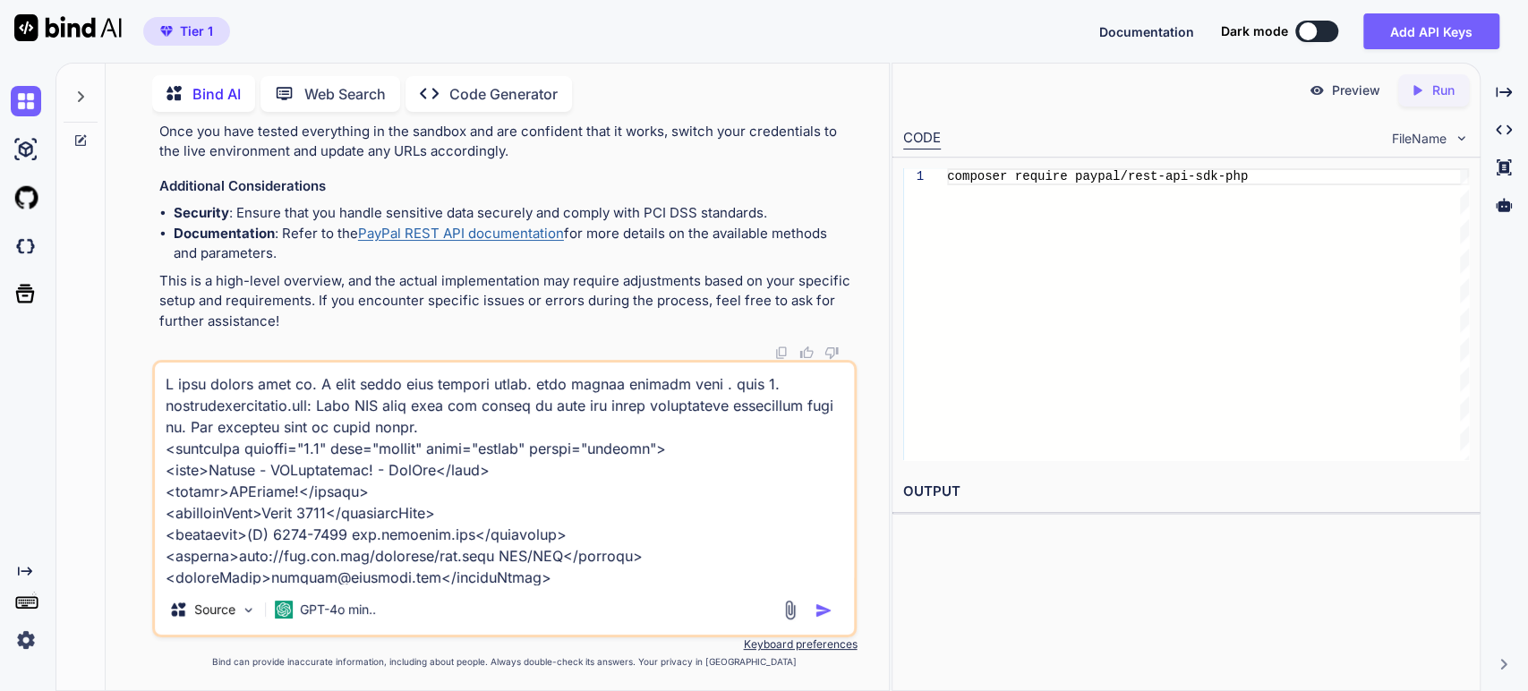
scroll to position [1720, 0]
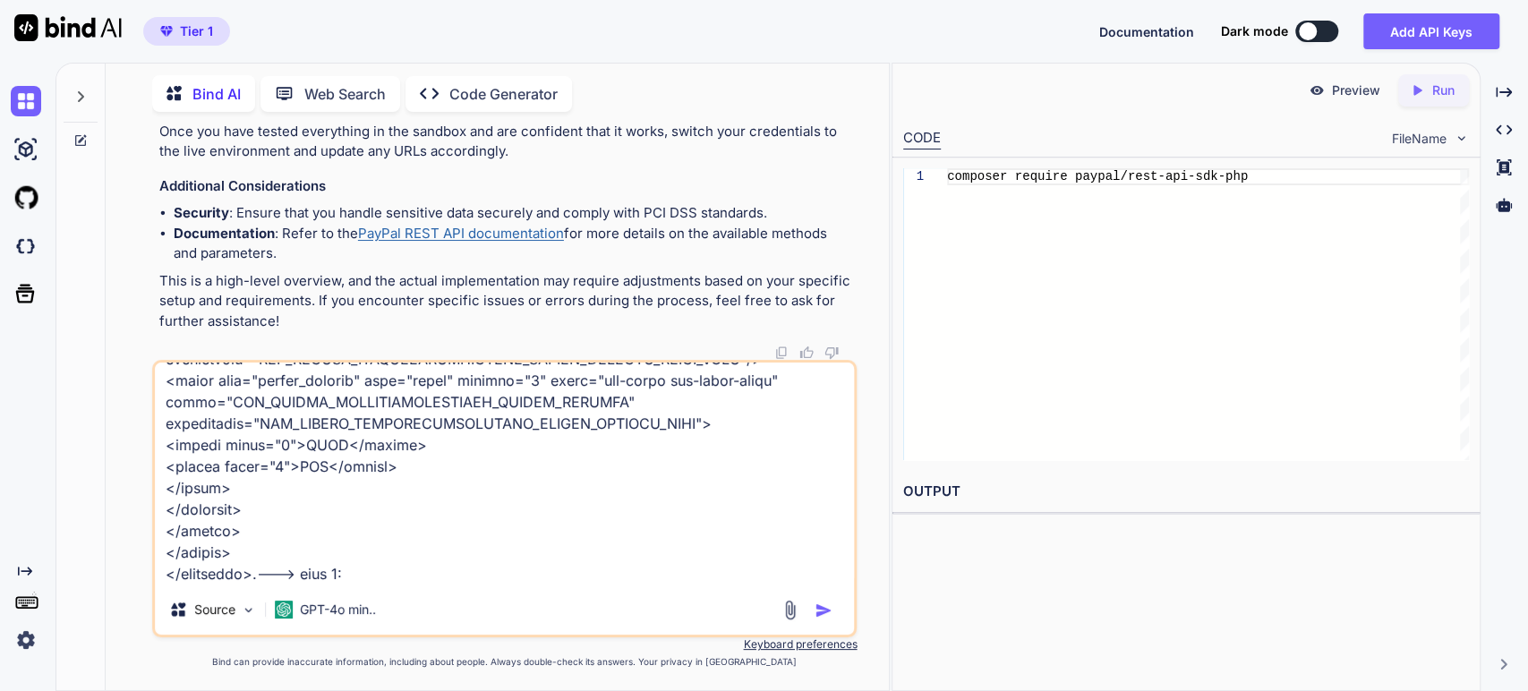
paste textarea "rsmembershippaypal"
paste textarea "<?php /** * @package RSMembership! * @copyright (C) [DATE]-[DATE] [DOMAIN_NAME]…"
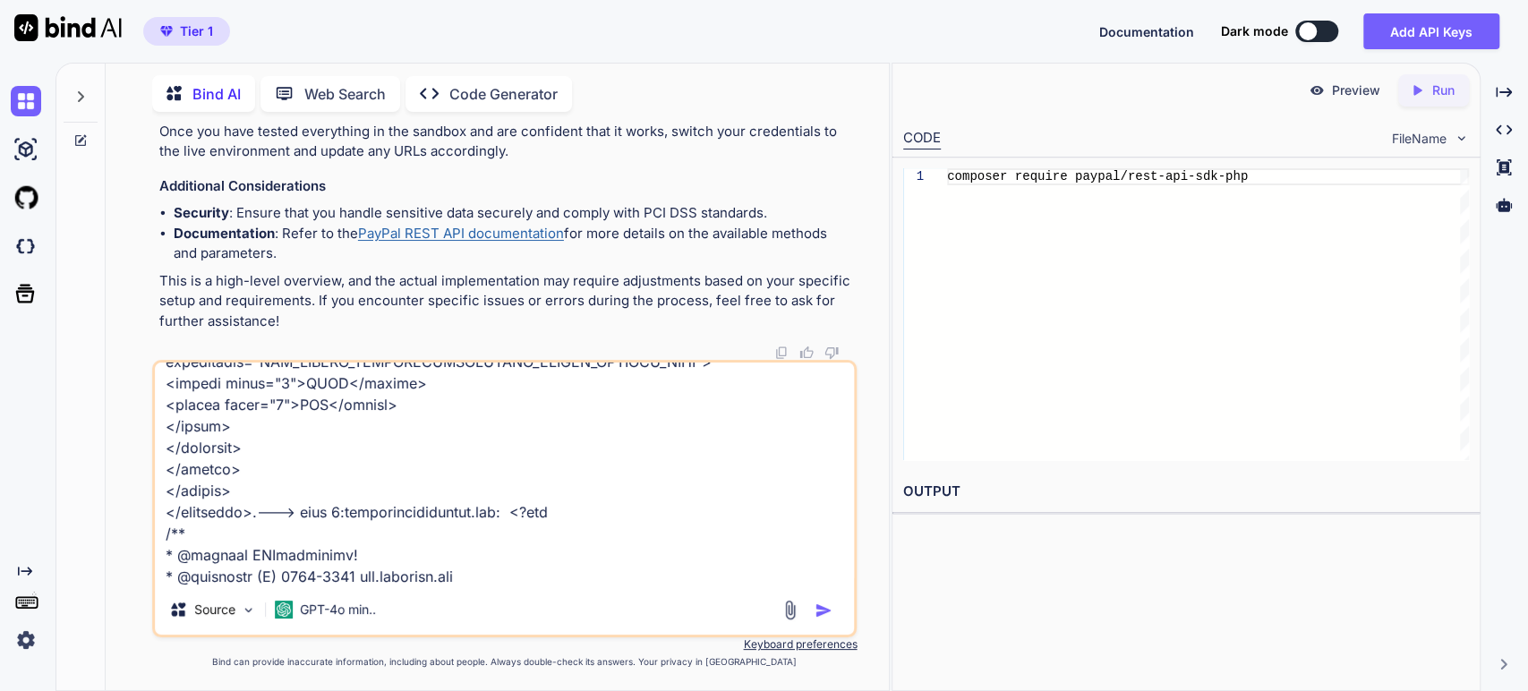
scroll to position [20888, 0]
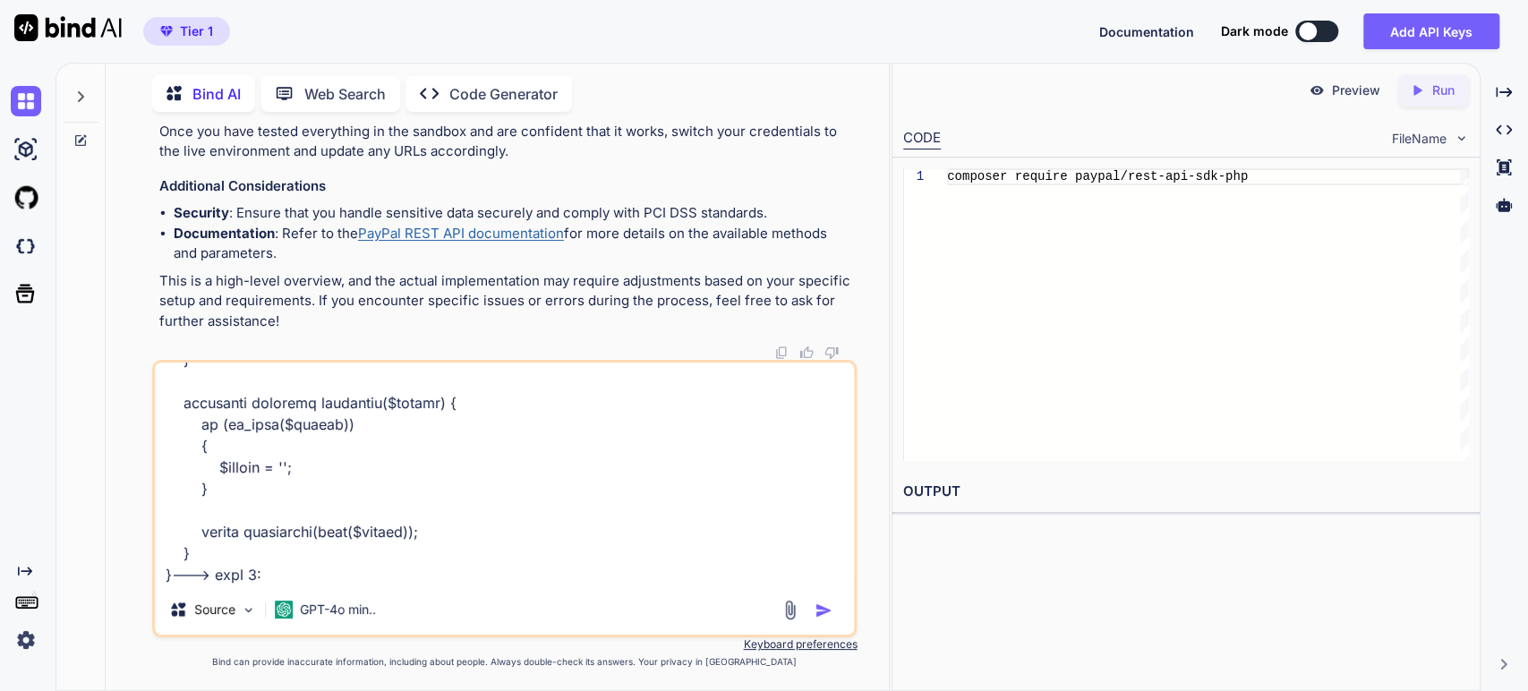
paste textarea "script"
paste textarea "<?php /** * @package RSMembership! * @copyright (C) [DATE]-[DATE] [DOMAIN_NAME]…"
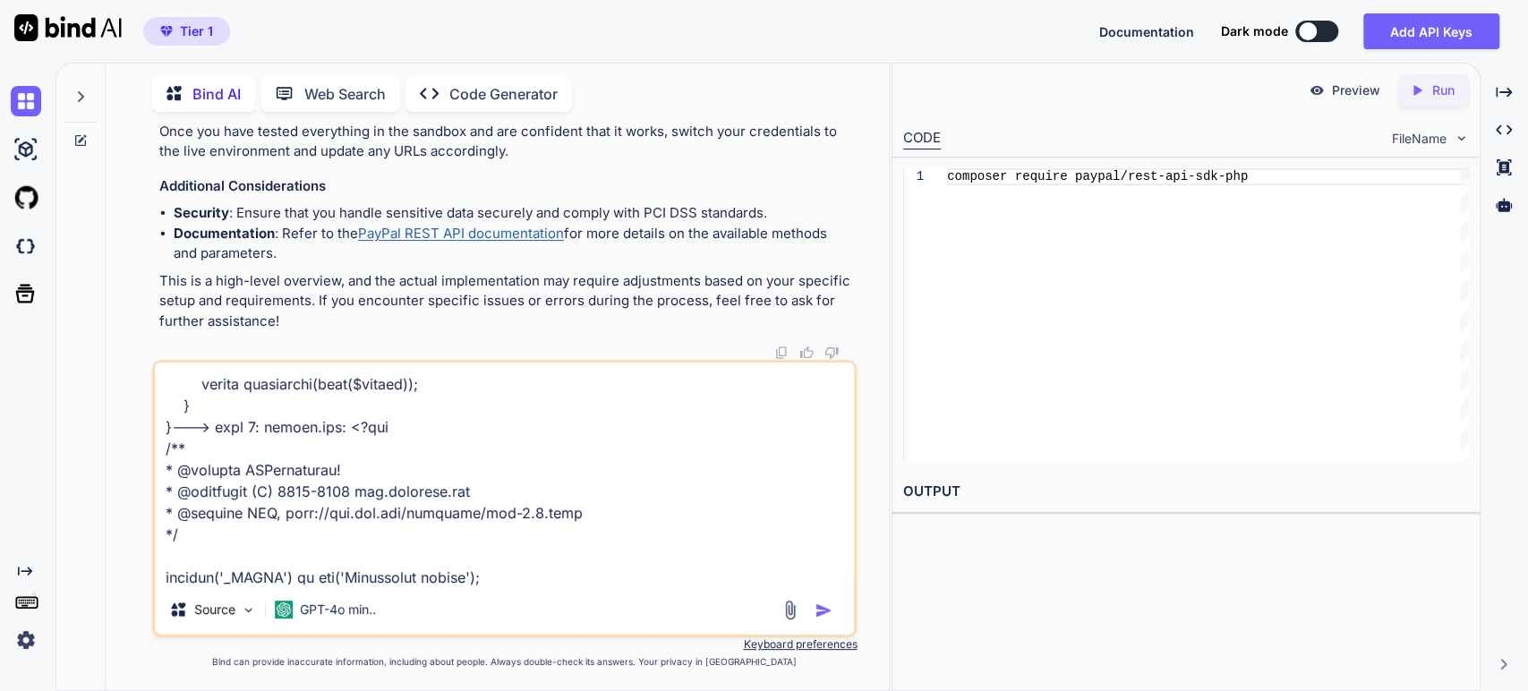
scroll to position [24069, 0]
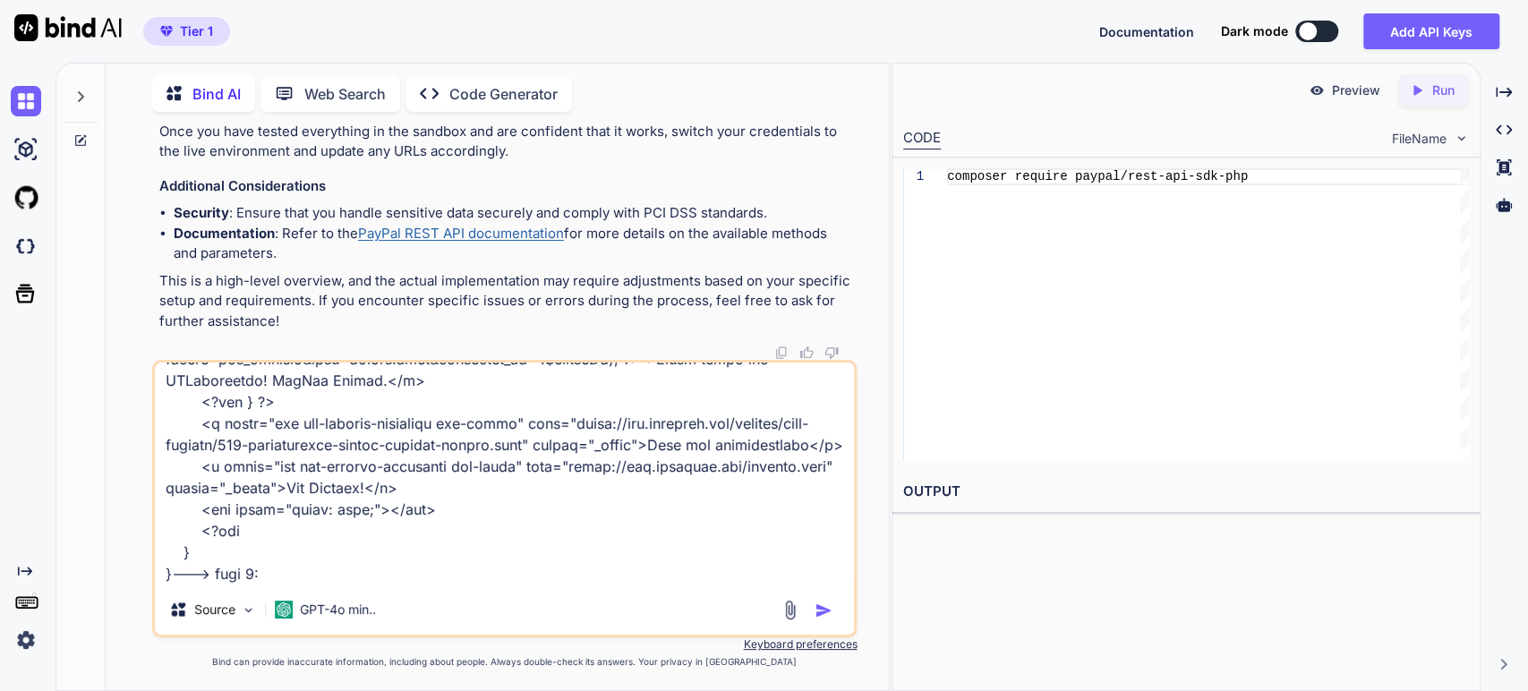
paste textarea "en-GB.plg_system_rsmembershippaypal"
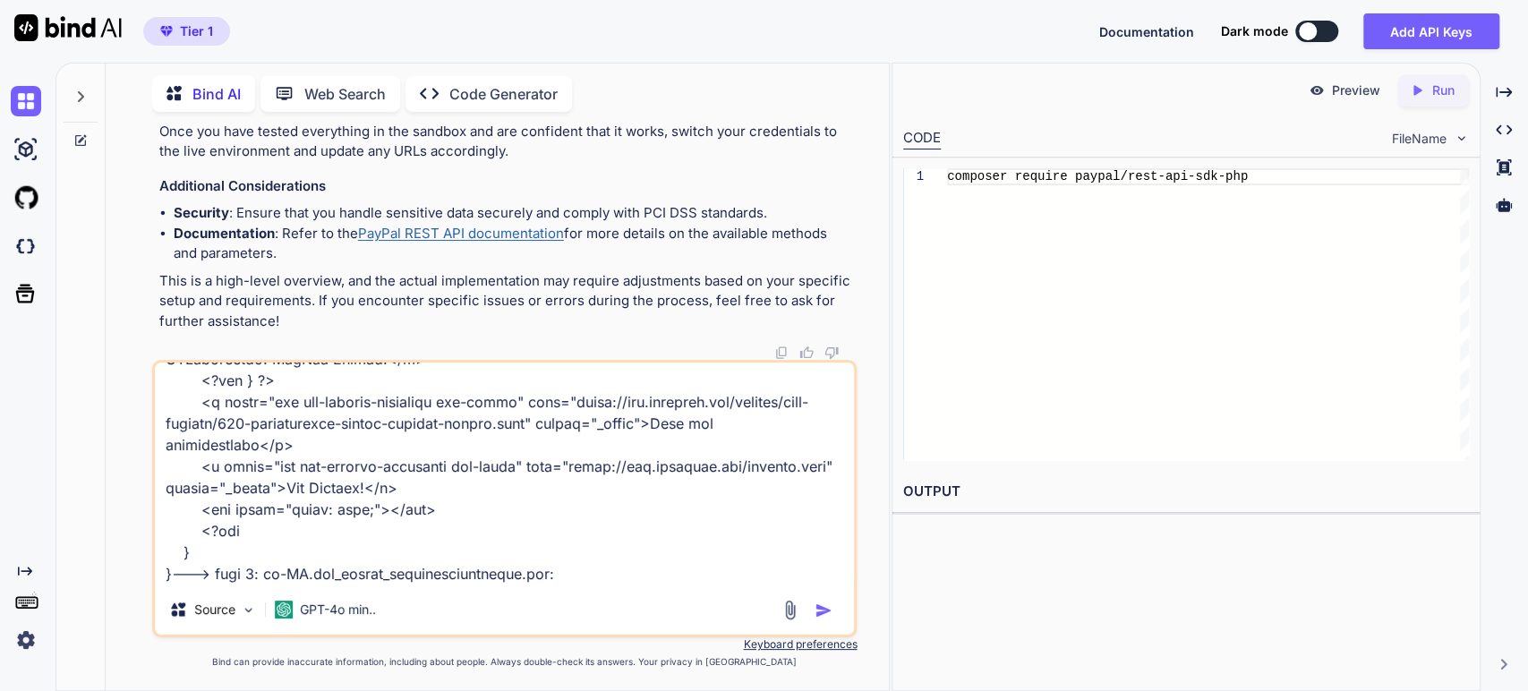
paste textarea ";# @version 1.0.0 ;# @package RSMembership! 1.0.0 ;# @copyright (C) 2009 [DOMAI…"
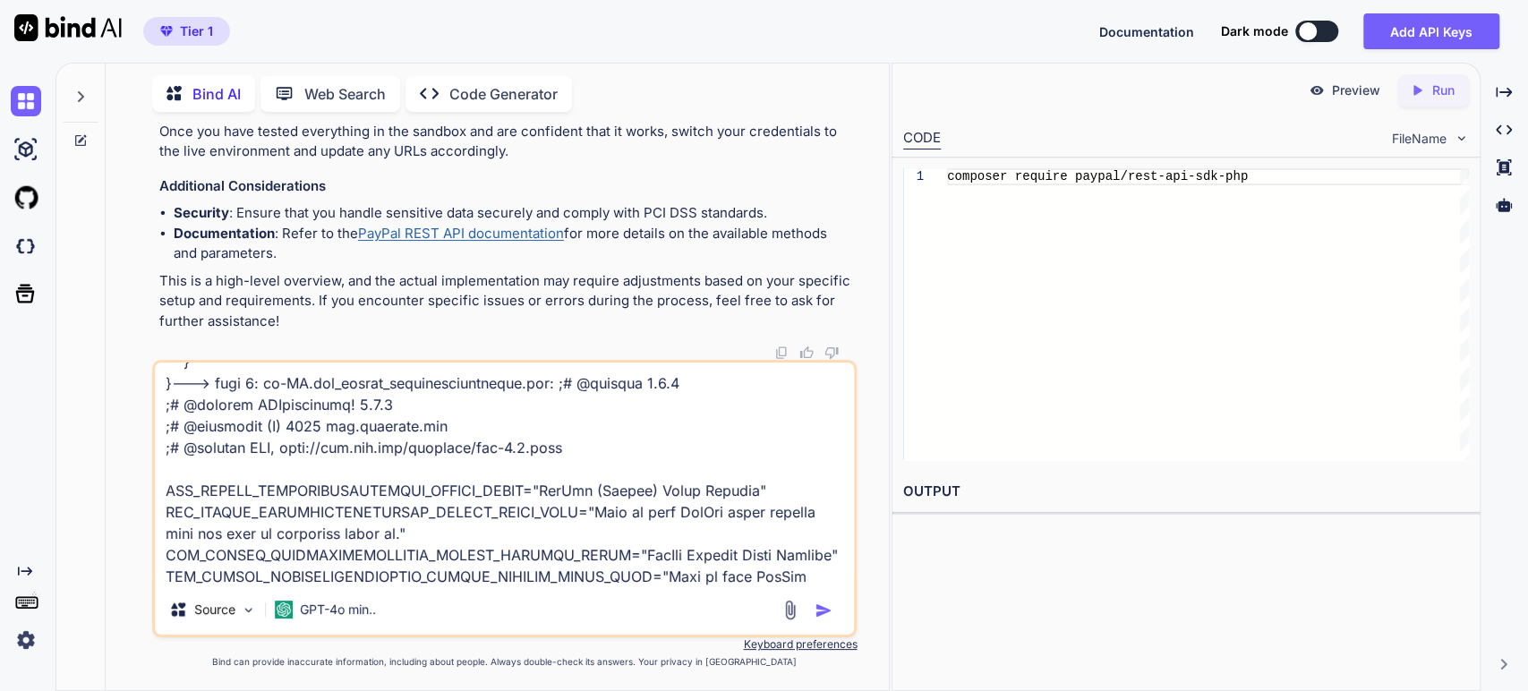
scroll to position [25251, 0]
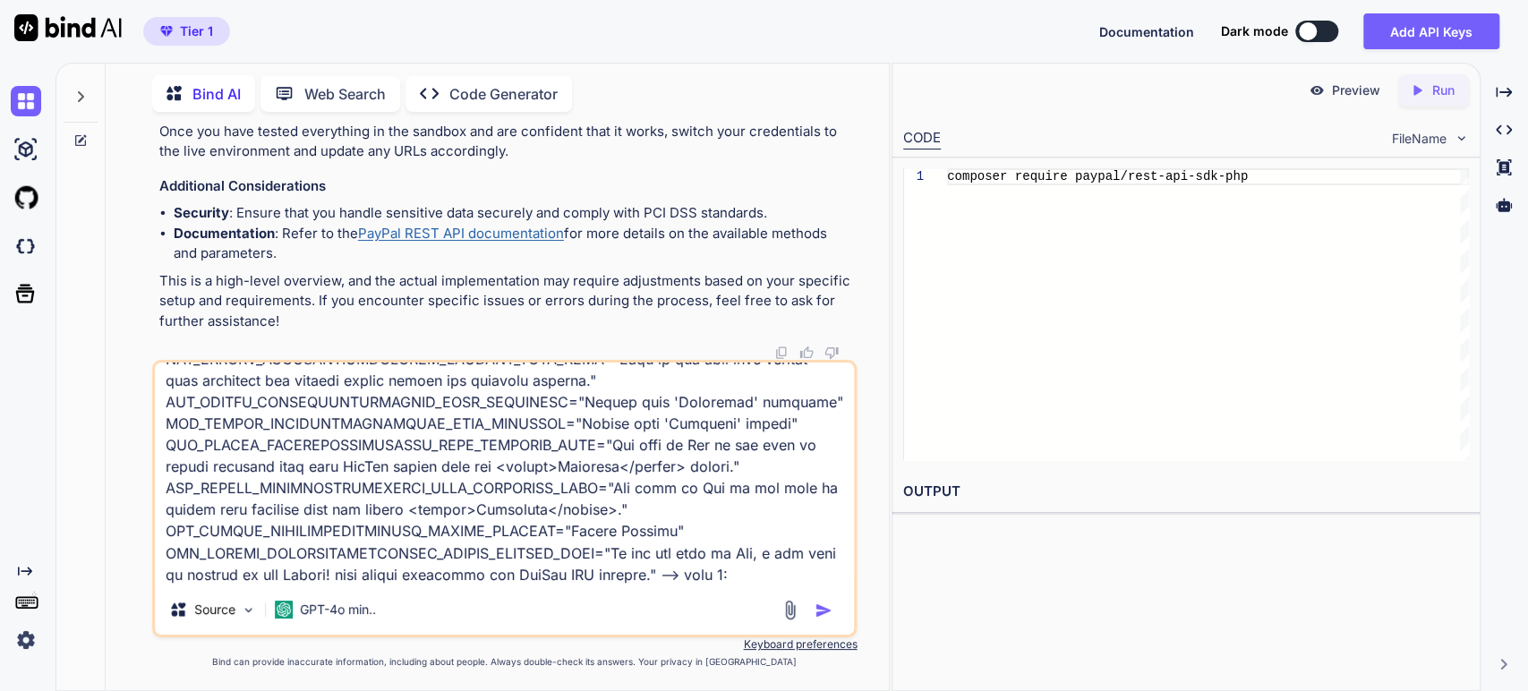
paste textarea "en-GB.plg_system_rsmembershippaypal.sys"
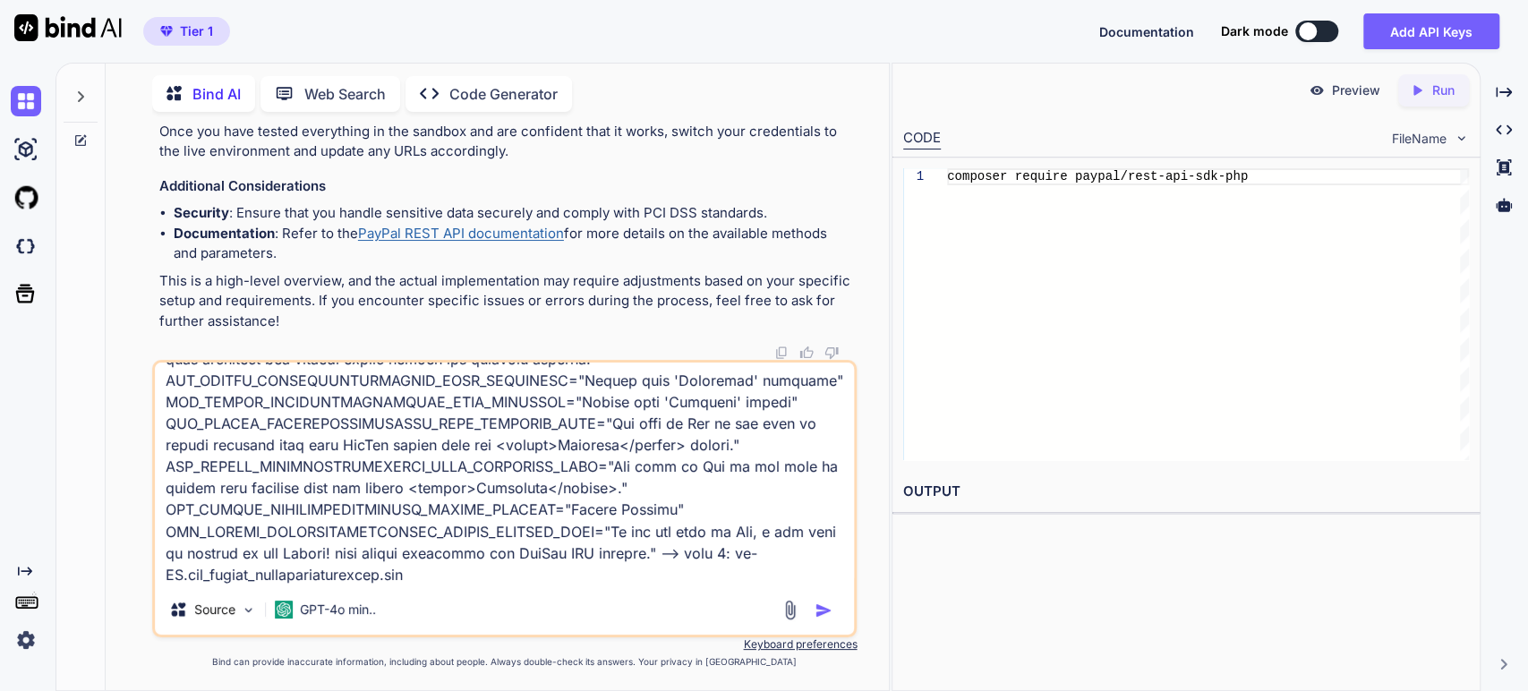
scroll to position [25272, 0]
paste textarea ";# @version 1.0.0 ;# @package RSMembership! 1.0.0 ;# @copyright (C) 2009 [DOMAI…"
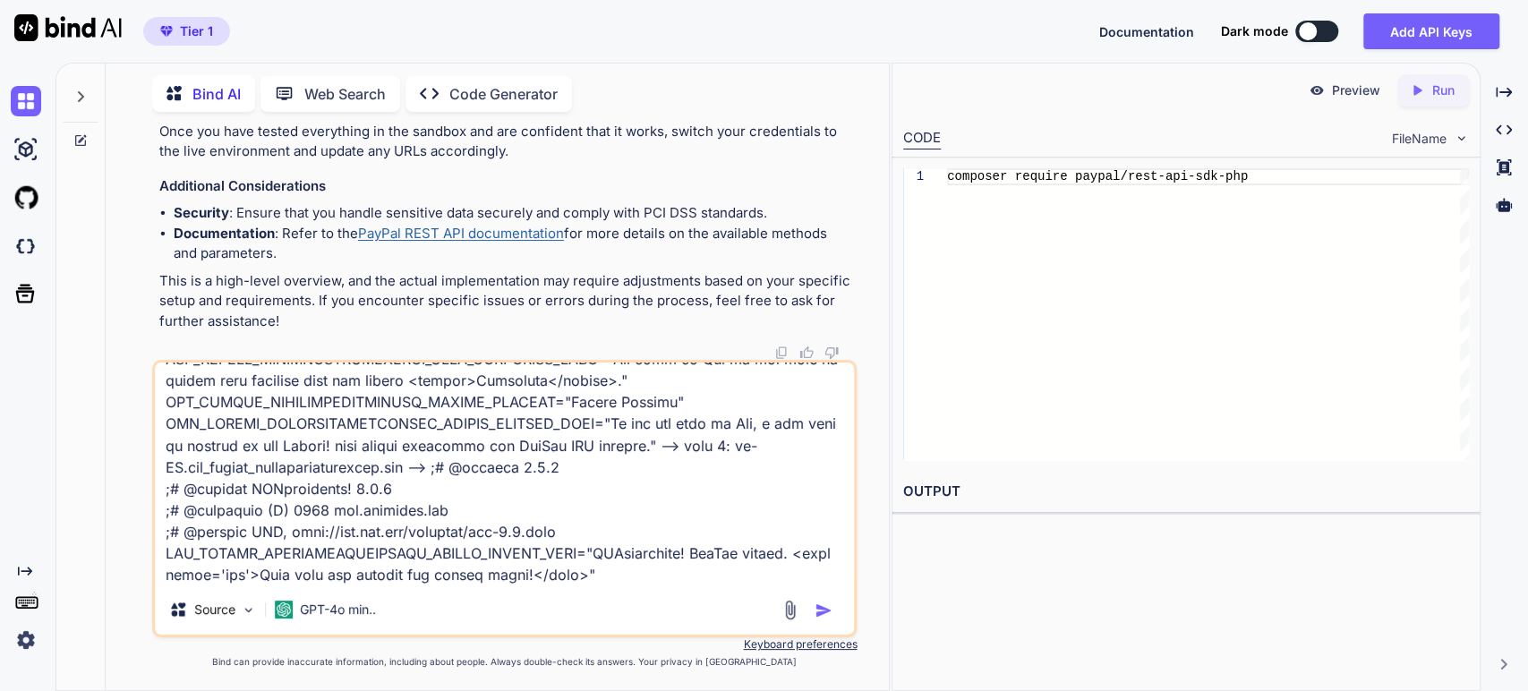
scroll to position [25380, 0]
type textarea "I need joomla plug in. I will paste here several files. then please convert eac…"
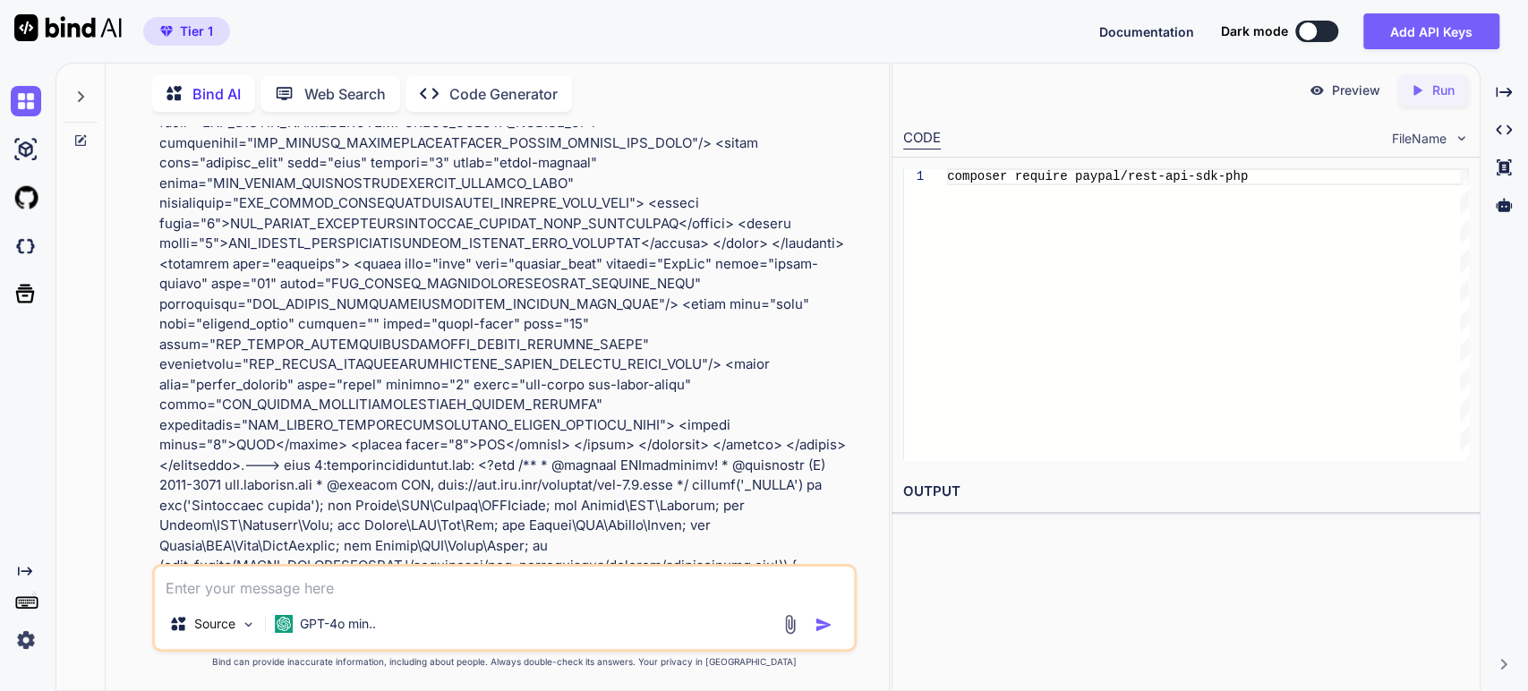
scroll to position [2323, 0]
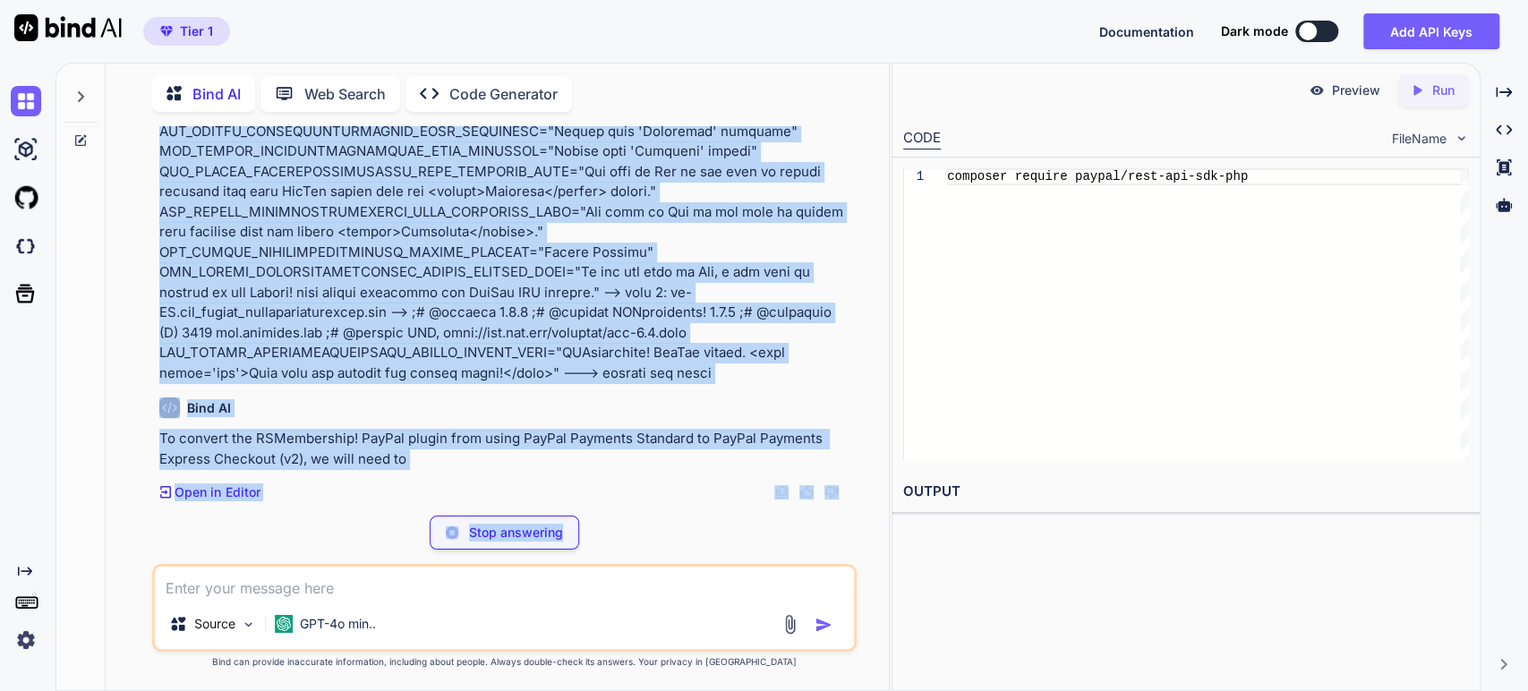
drag, startPoint x: 618, startPoint y: 378, endPoint x: 632, endPoint y: 600, distance: 222.5
click at [632, 600] on div "You I have joomla 3 rsmembership . it has paypal plugin. they have: RSMembershi…" at bounding box center [505, 408] width 706 height 564
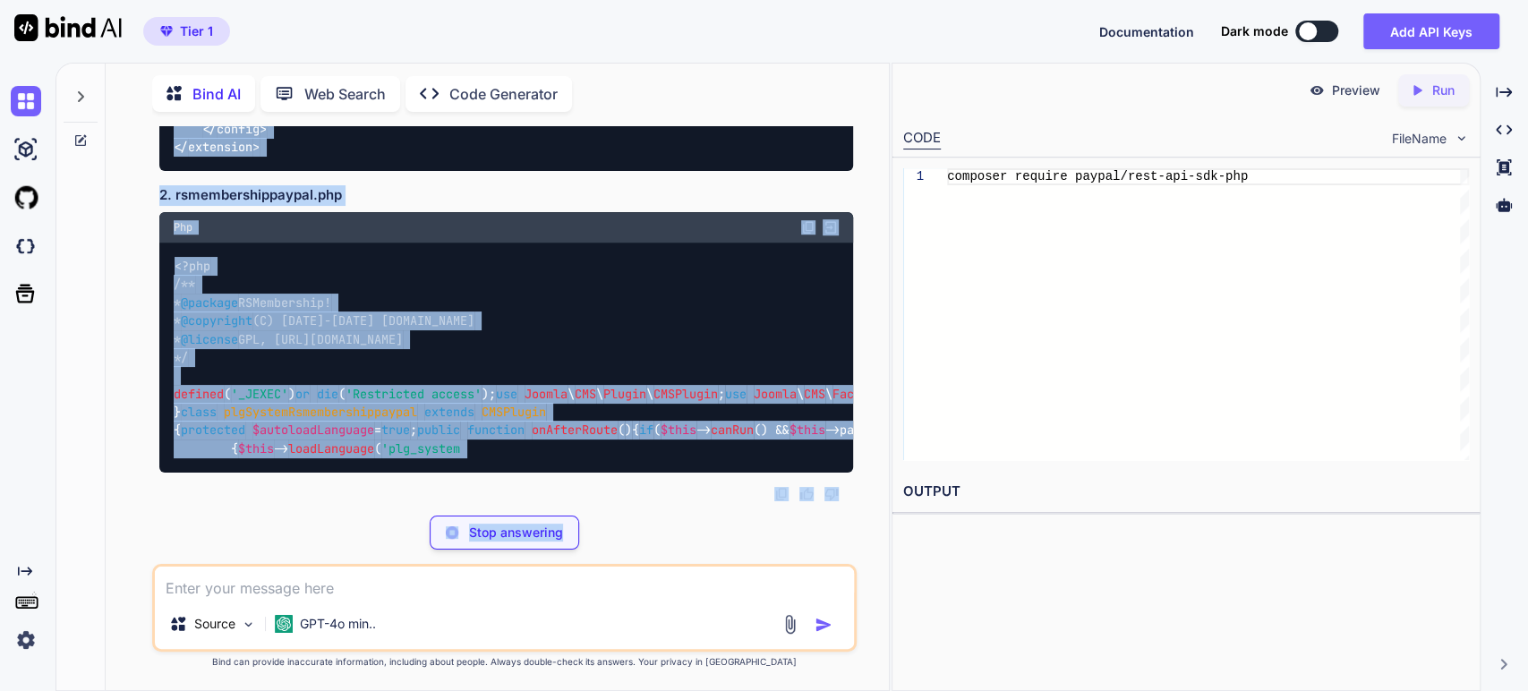
scroll to position [10732, 0]
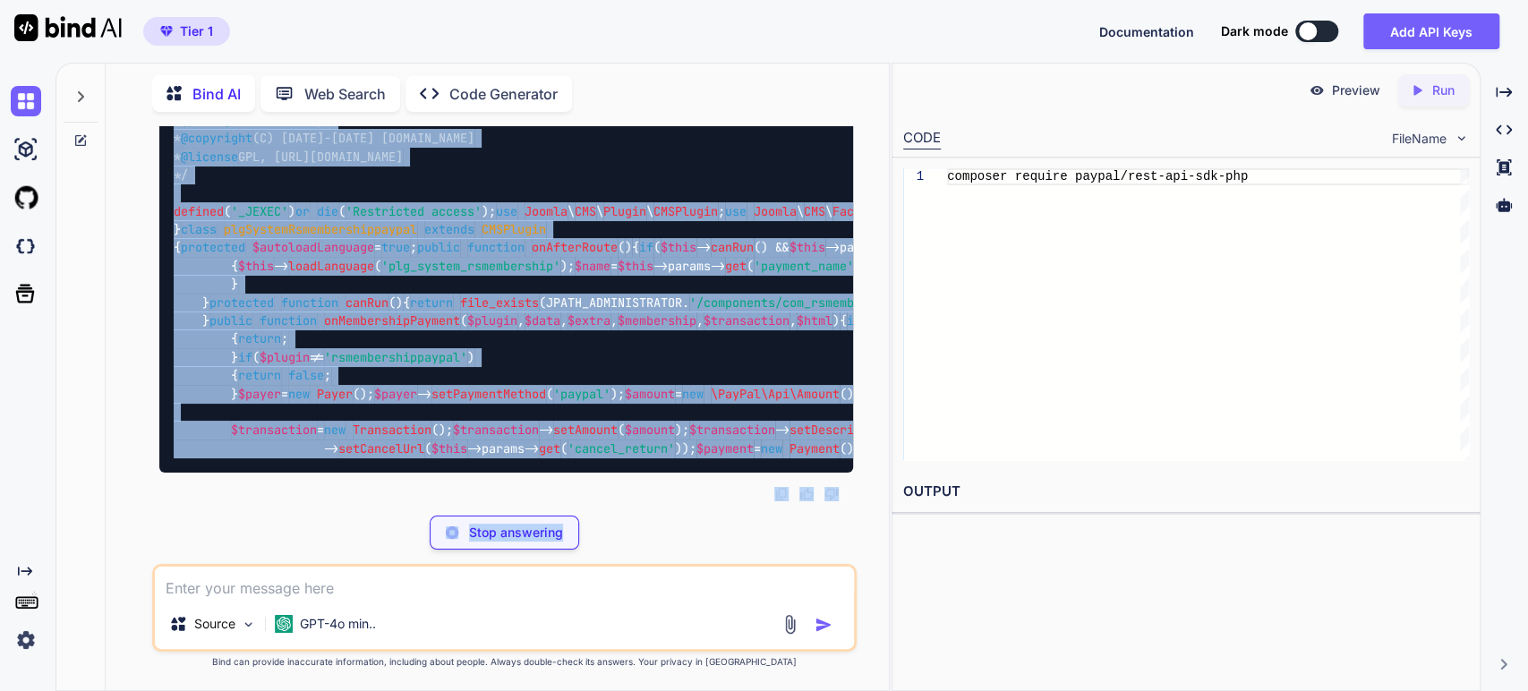
click at [537, 537] on p "Stop answering" at bounding box center [516, 533] width 94 height 18
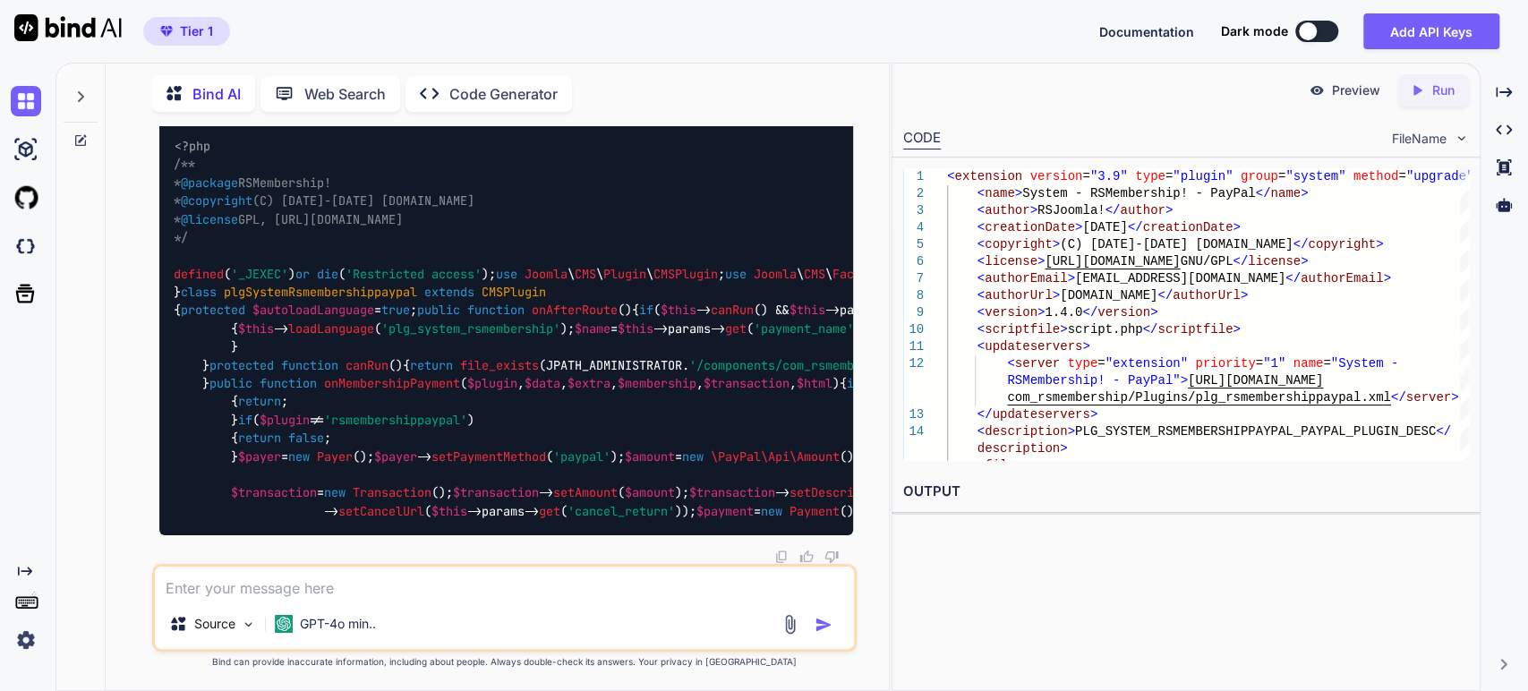
click at [381, 595] on textarea at bounding box center [505, 583] width 700 height 32
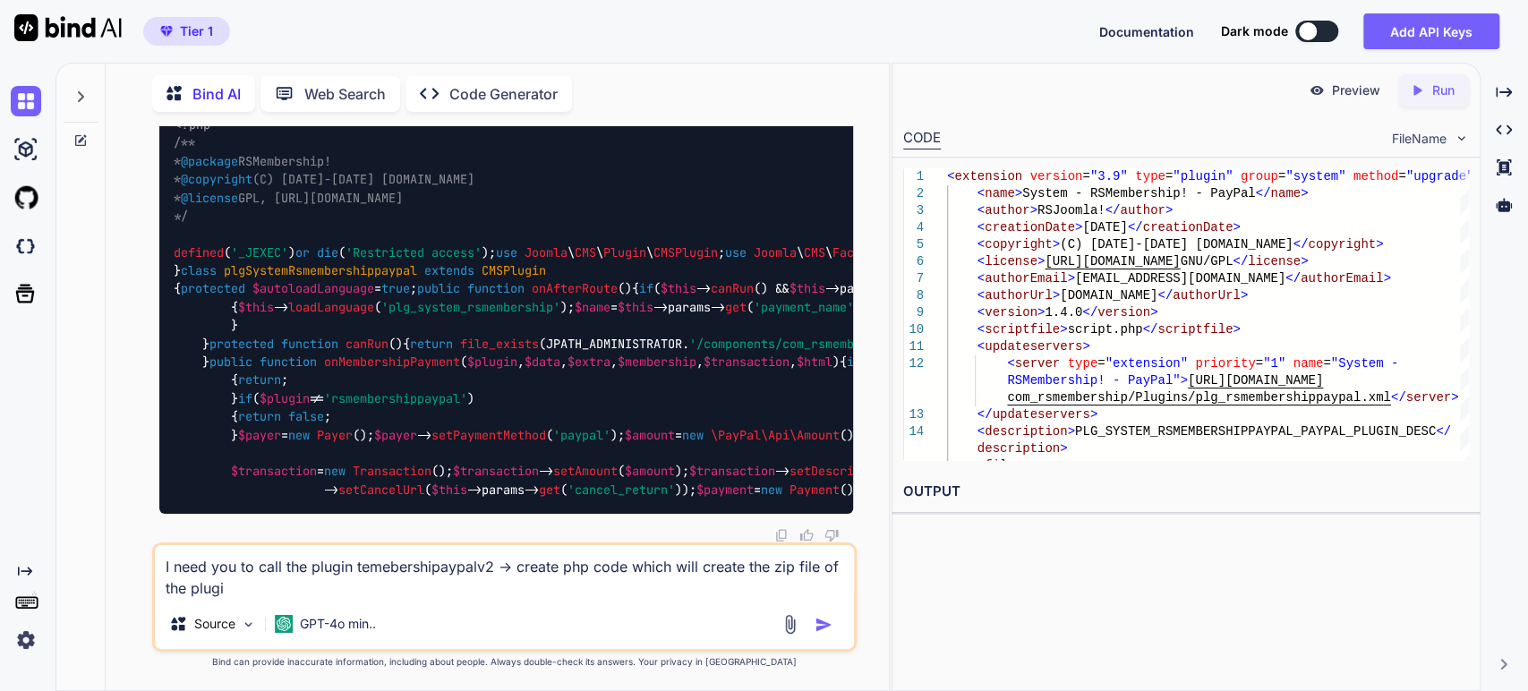
type textarea "I need you to call the plugin temebershipaypalv2 -> create php code which will …"
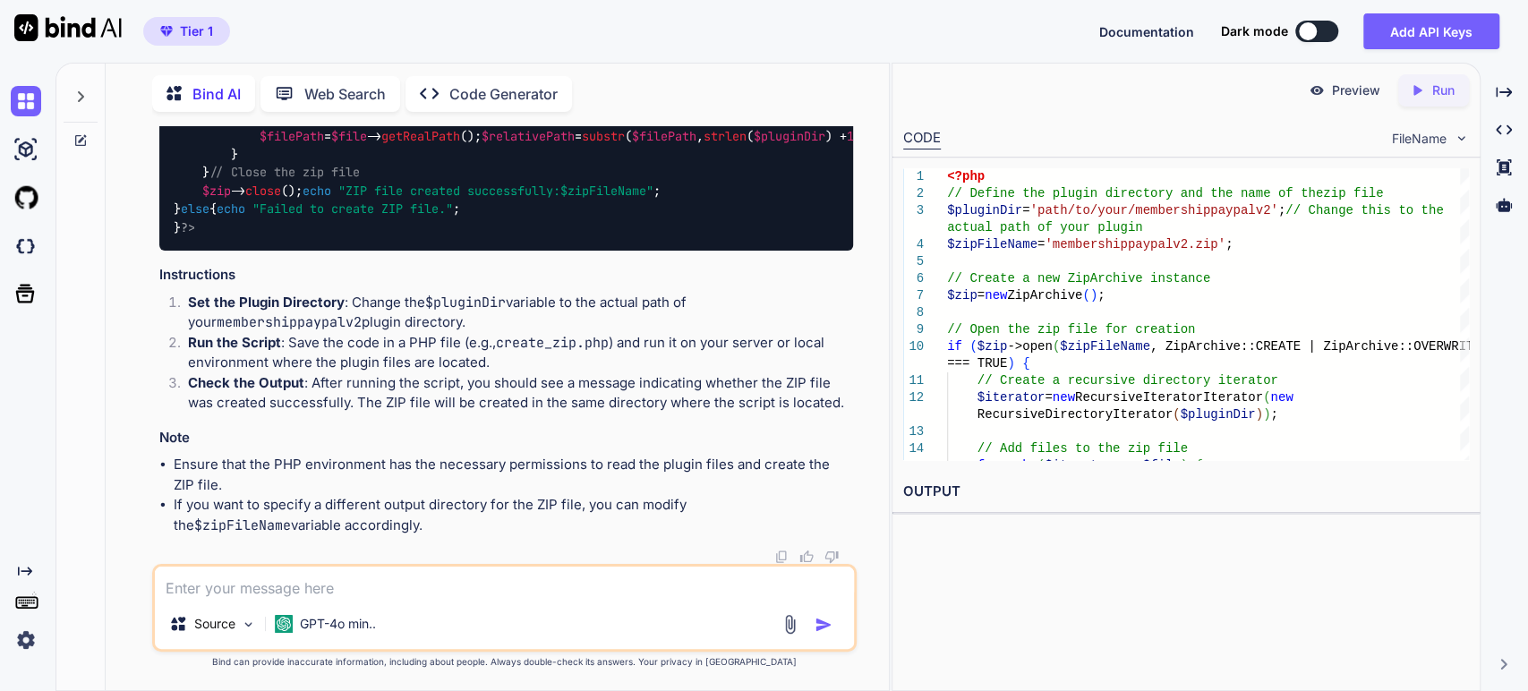
scroll to position [12569, 0]
click at [406, 593] on textarea at bounding box center [505, 583] width 700 height 32
type textarea "I wanted it to create all files needed for the plugin so I can install and it w…"
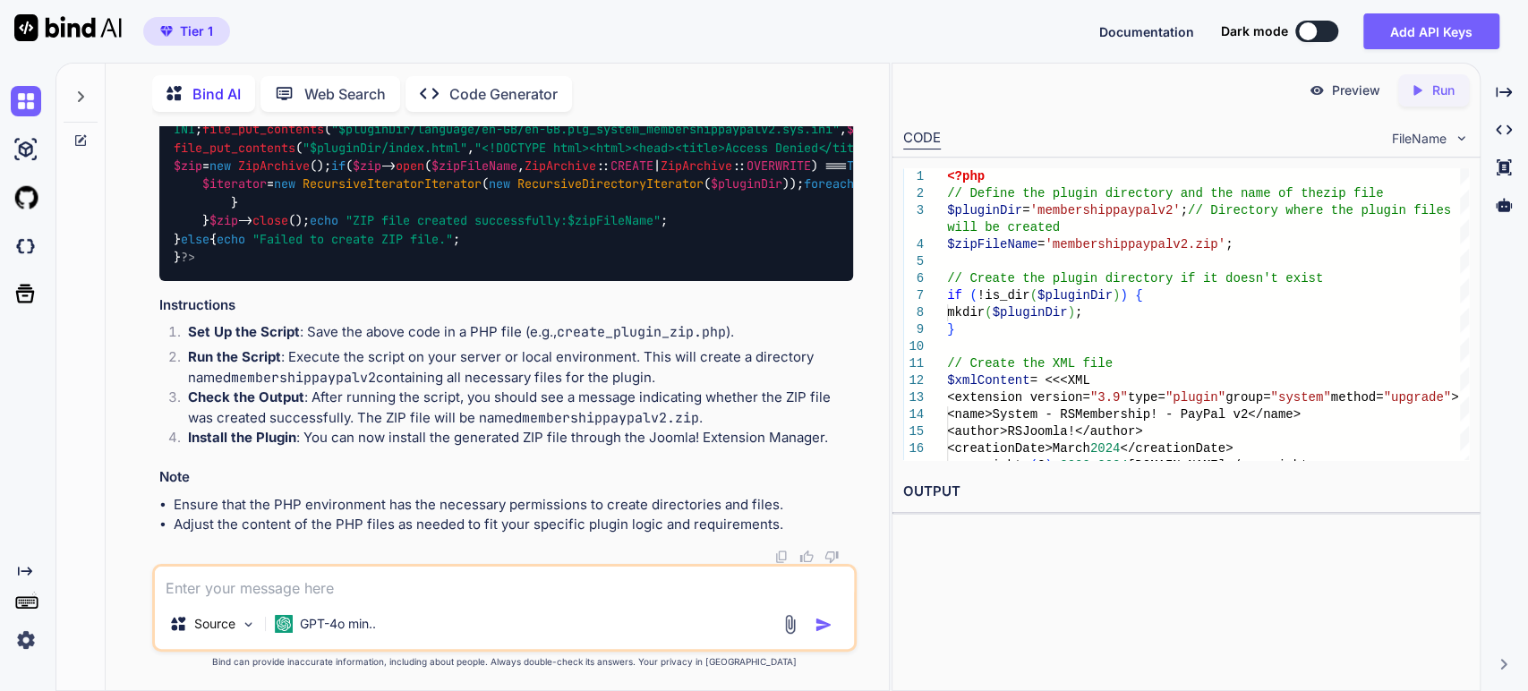
scroll to position [14999, 0]
click at [424, 582] on textarea at bounding box center [505, 583] width 700 height 32
type textarea "create full working file with allcoded"
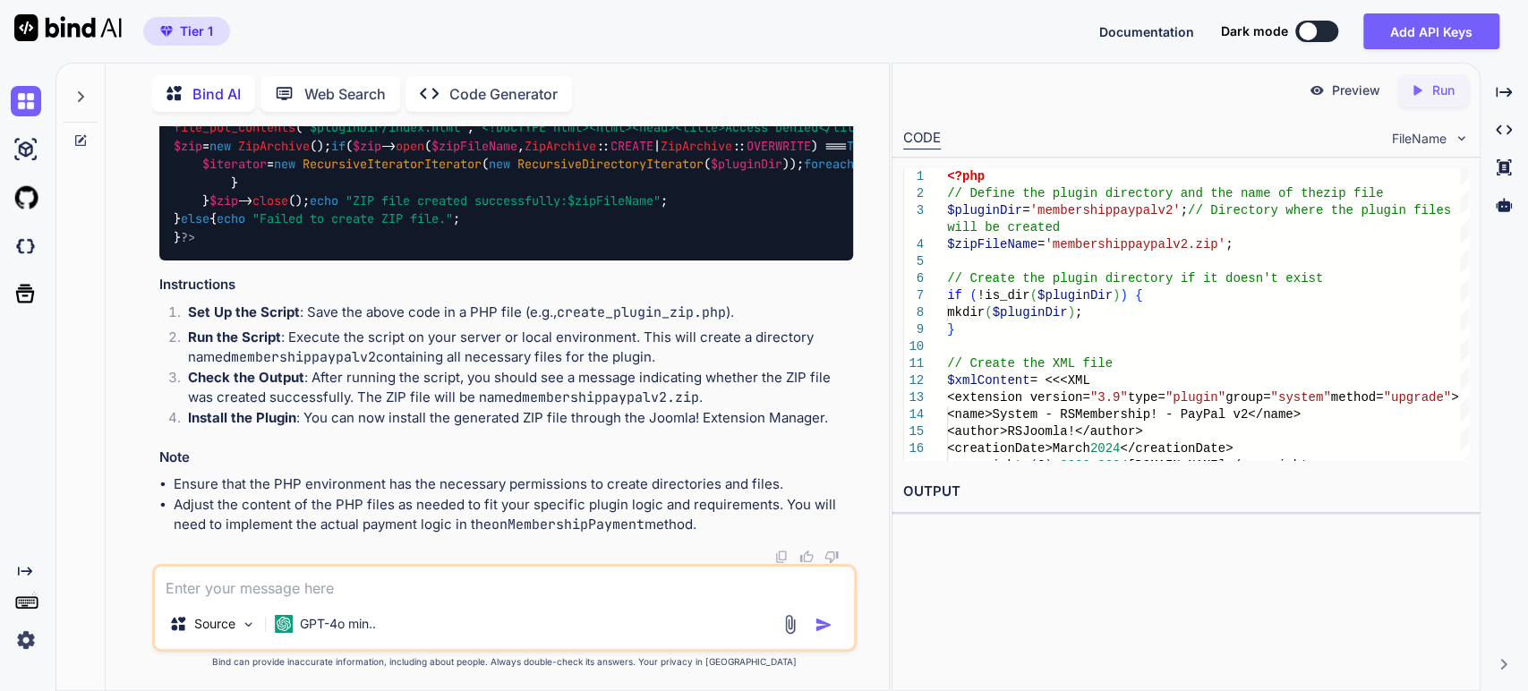
scroll to position [18612, 0]
click at [359, 586] on textarea at bounding box center [505, 583] width 700 height 32
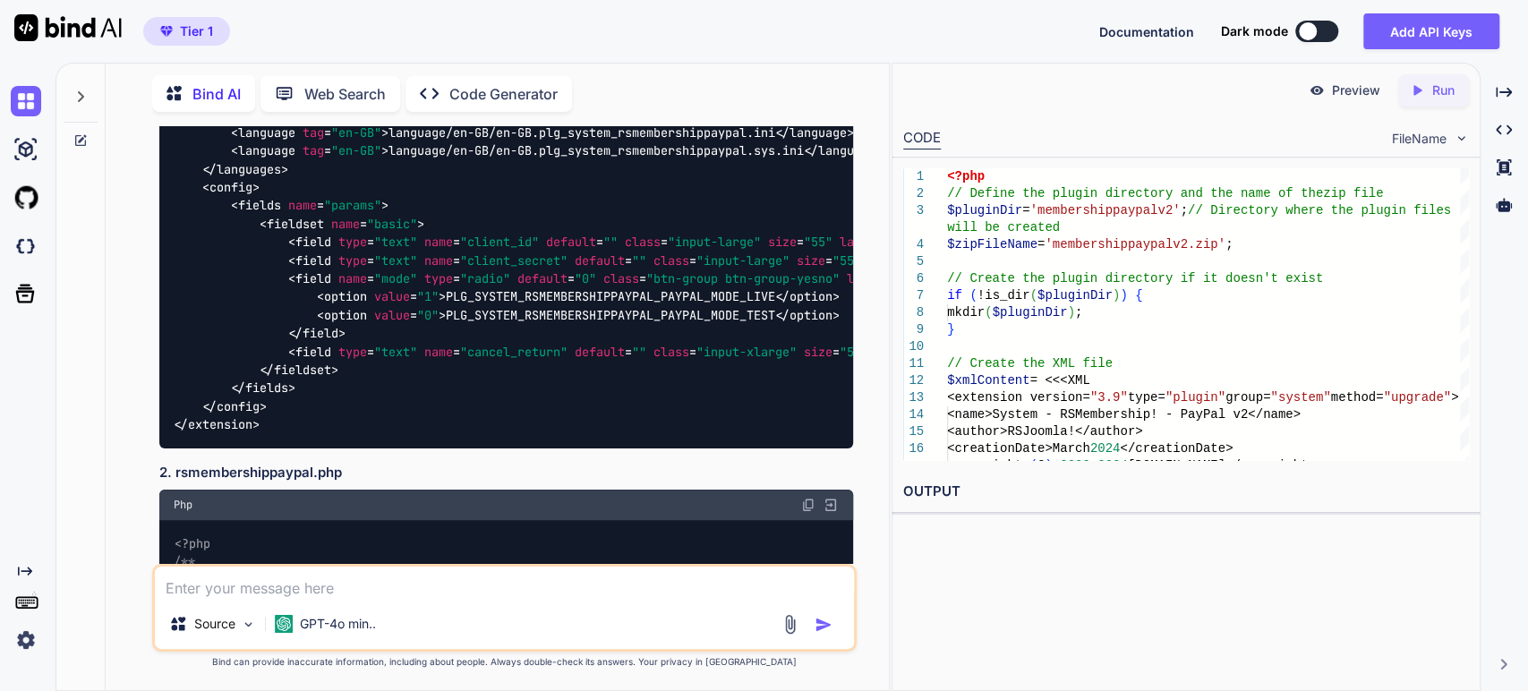
scroll to position [9758, 0]
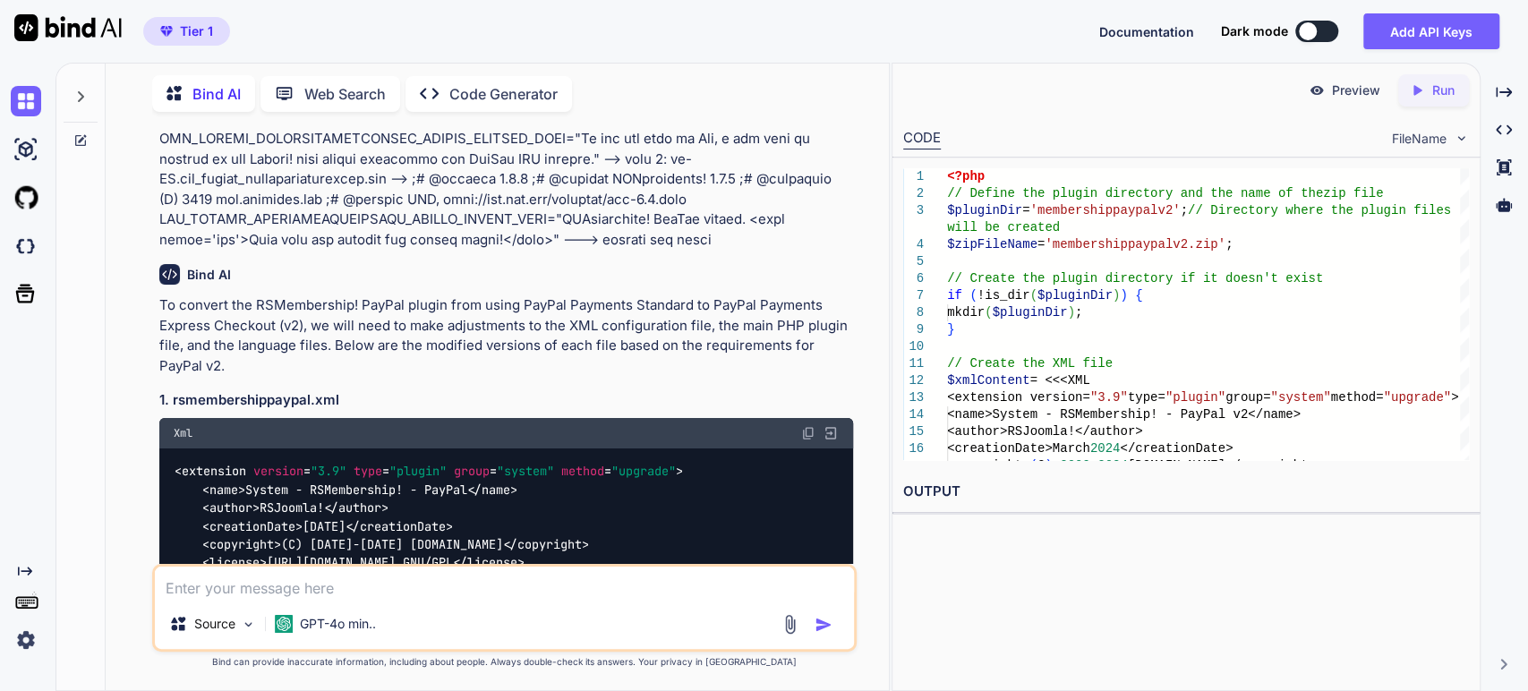
scroll to position [9061, 0]
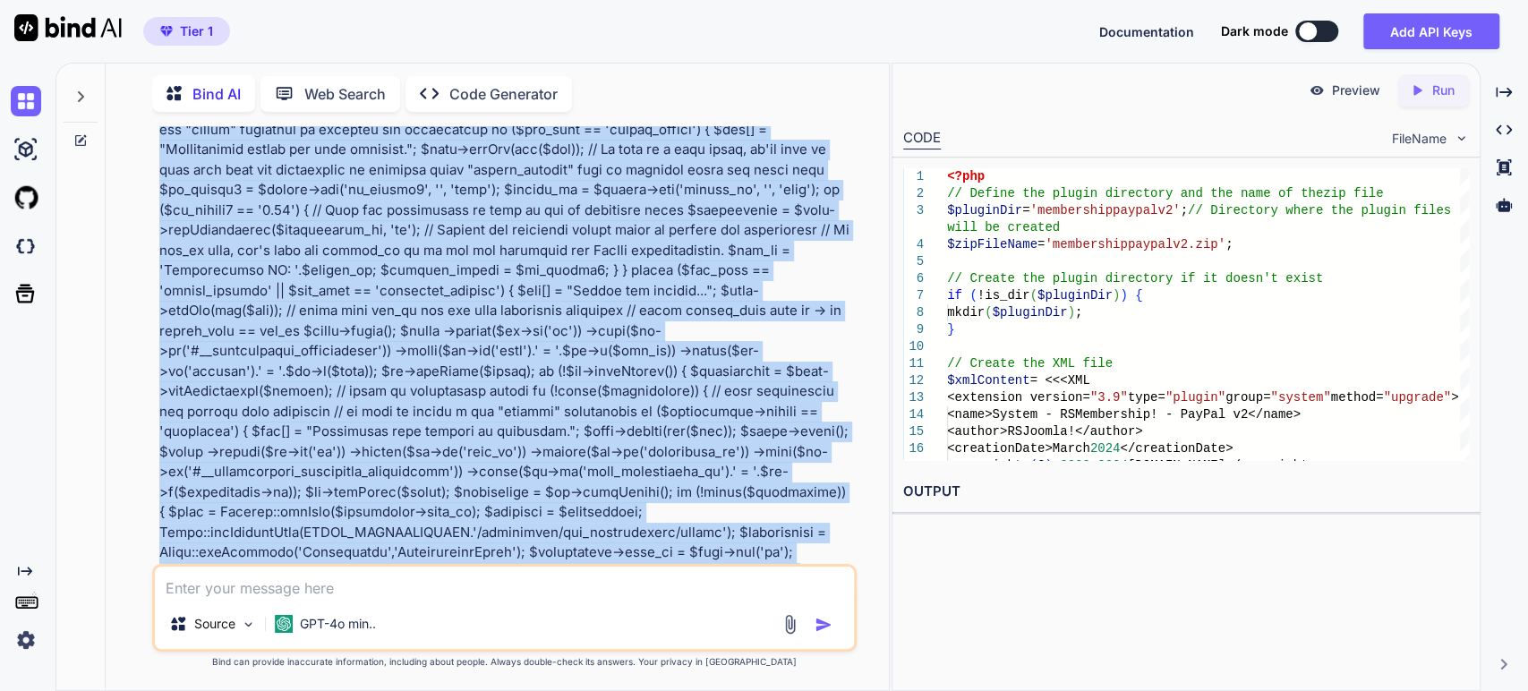
scroll to position [5082, 0]
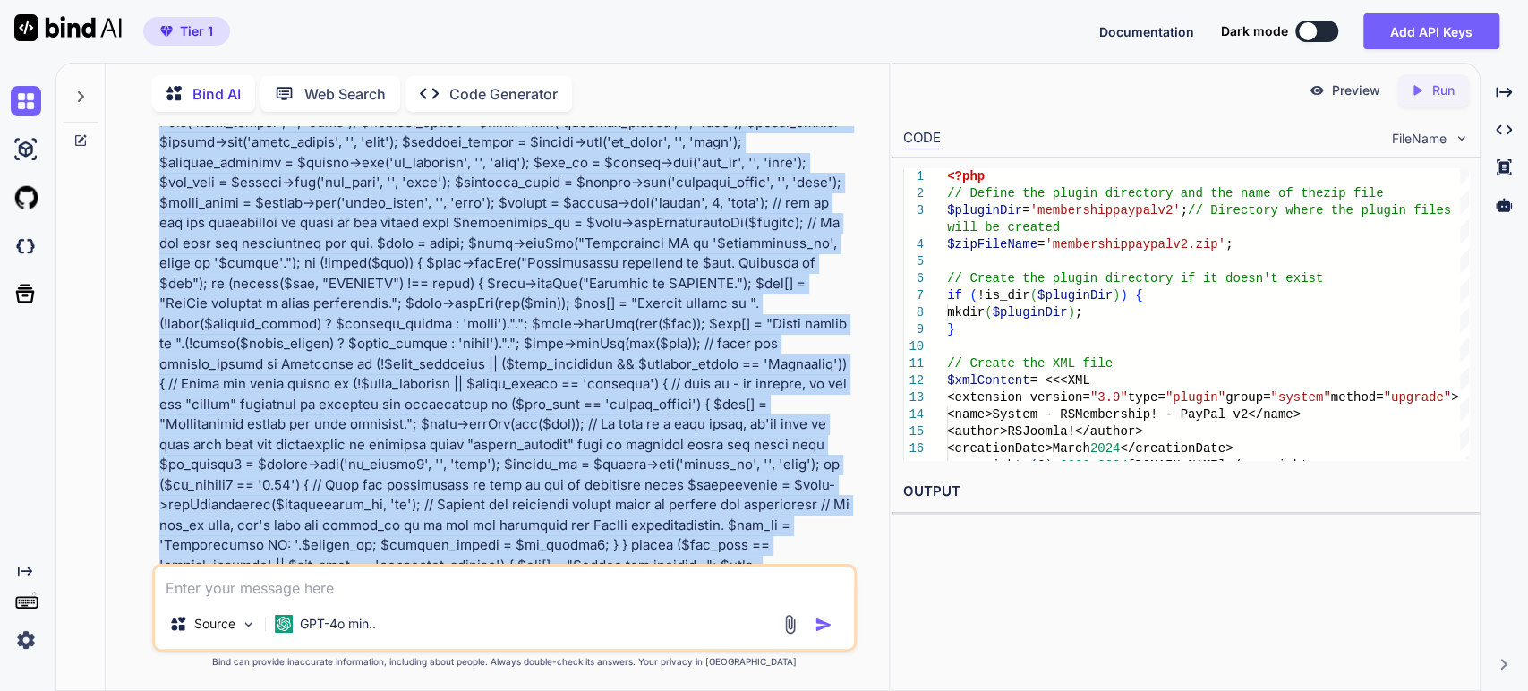
copy p "I need joomla plug in. I will paste here several files. then please convert eac…"
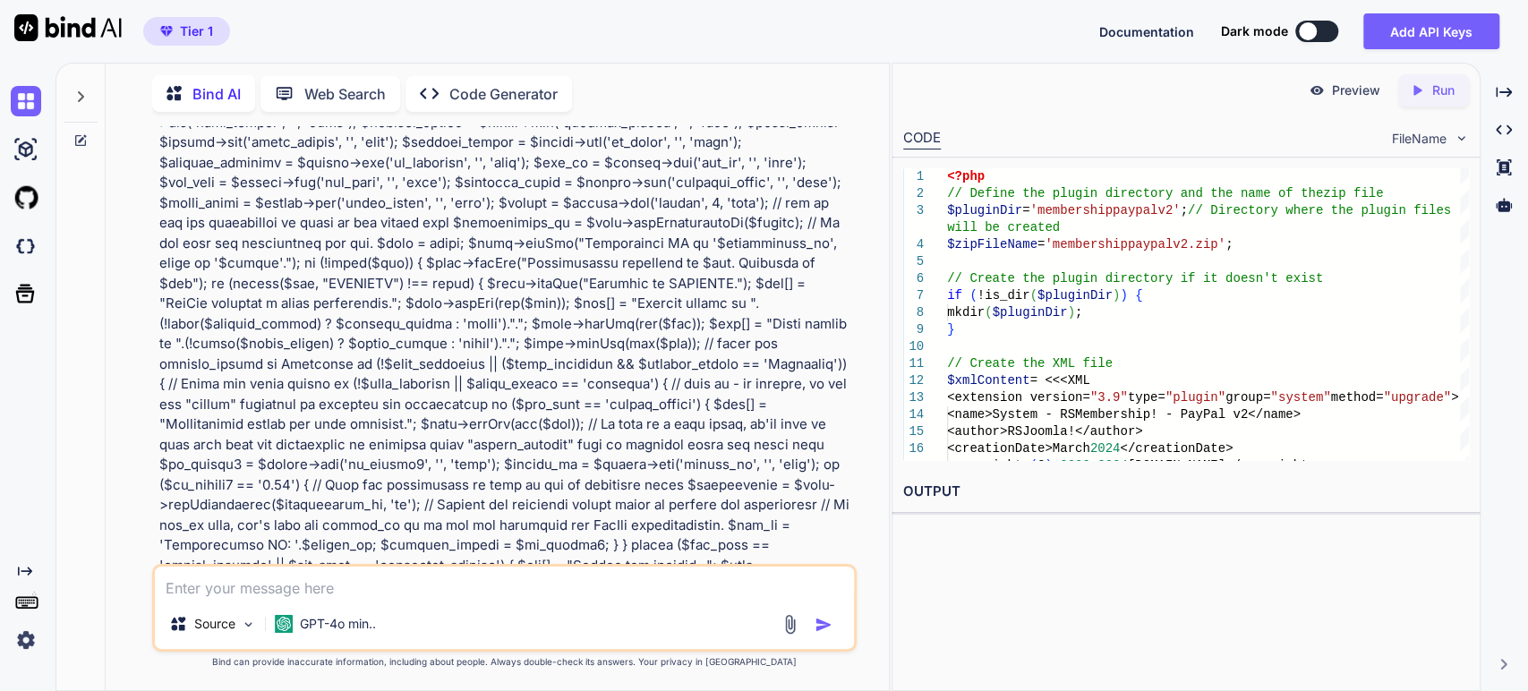
click at [228, 590] on textarea at bounding box center [505, 583] width 700 height 32
type textarea "ok - create the full 5 file seperately"
click at [348, 244] on p at bounding box center [506, 395] width 695 height 7696
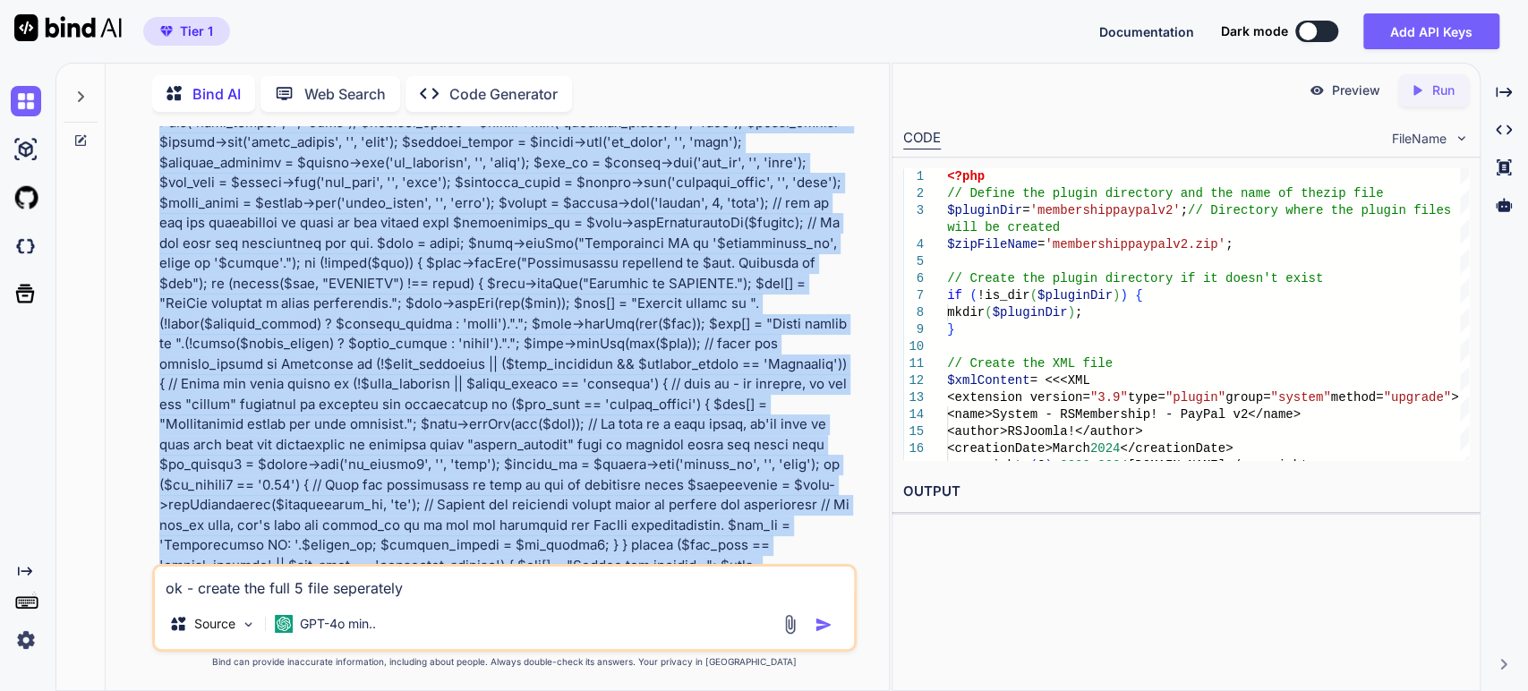
click at [348, 244] on p at bounding box center [506, 395] width 695 height 7696
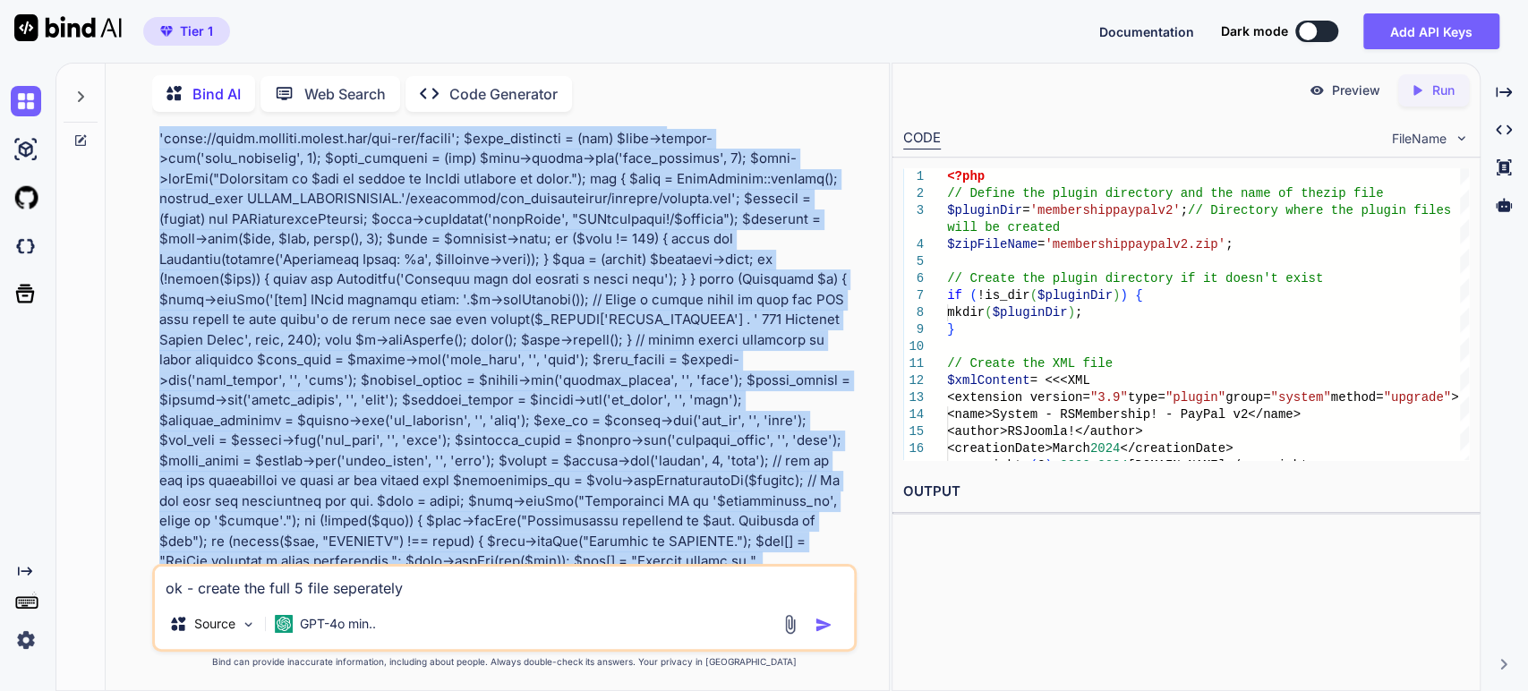
scroll to position [4584, 0]
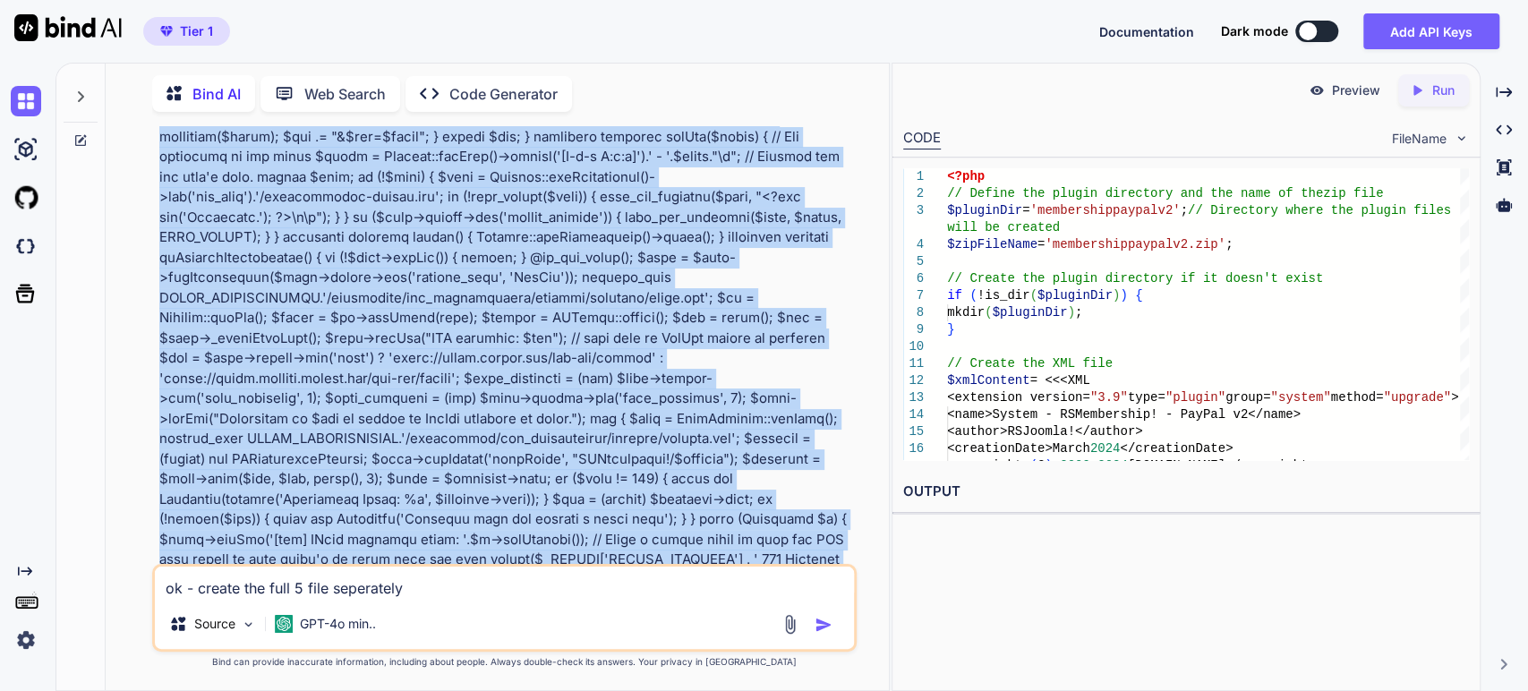
copy p "I need joomla plug in. I will paste here several files. then please convert eac…"
click at [826, 623] on img "button" at bounding box center [824, 625] width 18 height 18
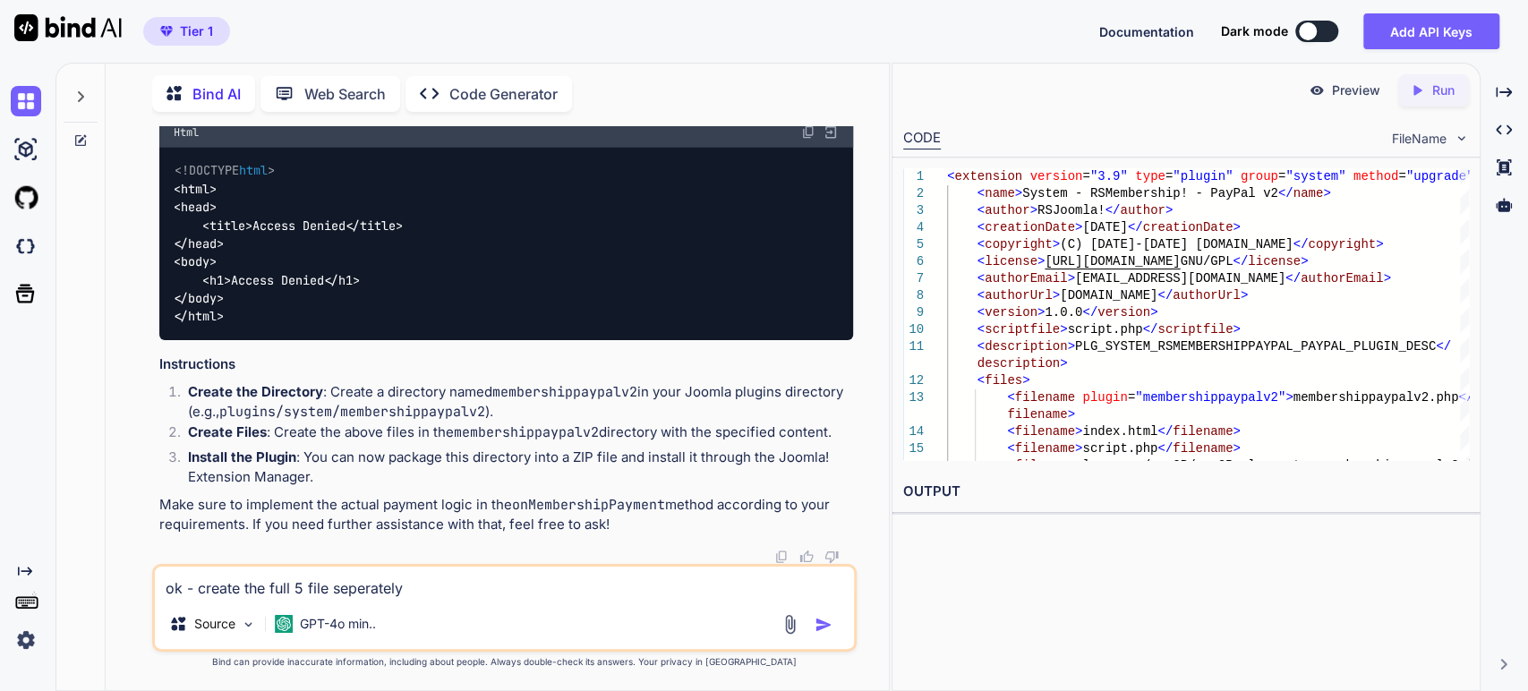
scroll to position [20881, 0]
